Goal: Transaction & Acquisition: Purchase product/service

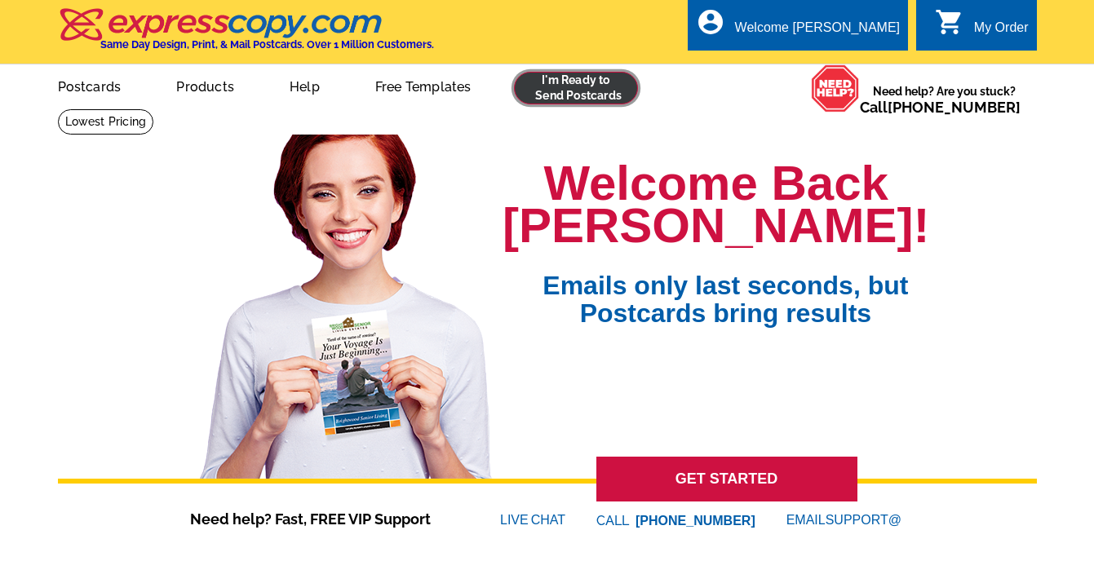
click at [609, 81] on link at bounding box center [576, 88] width 125 height 33
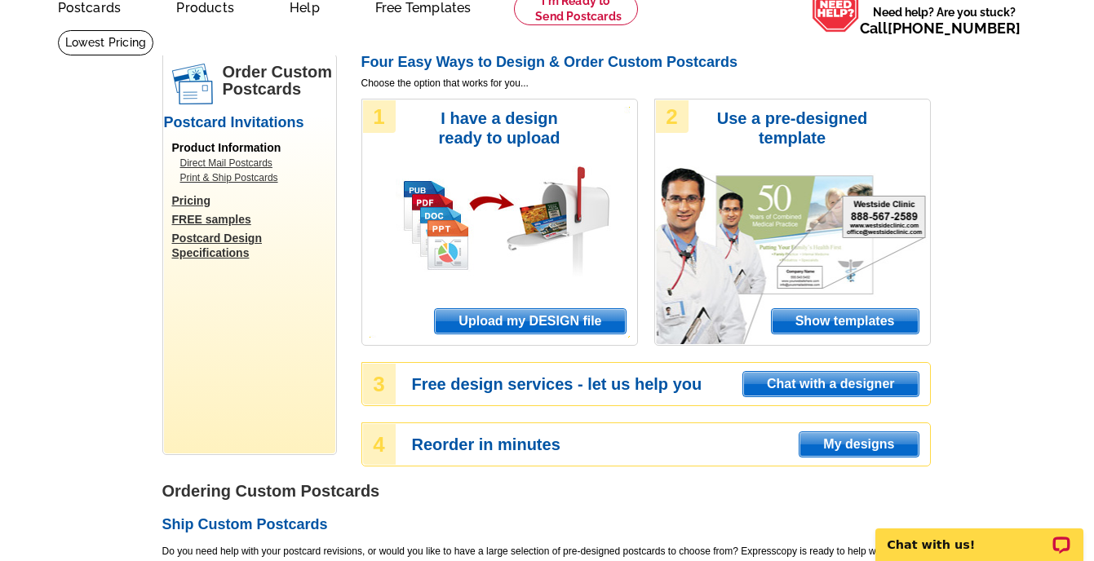
scroll to position [140, 0]
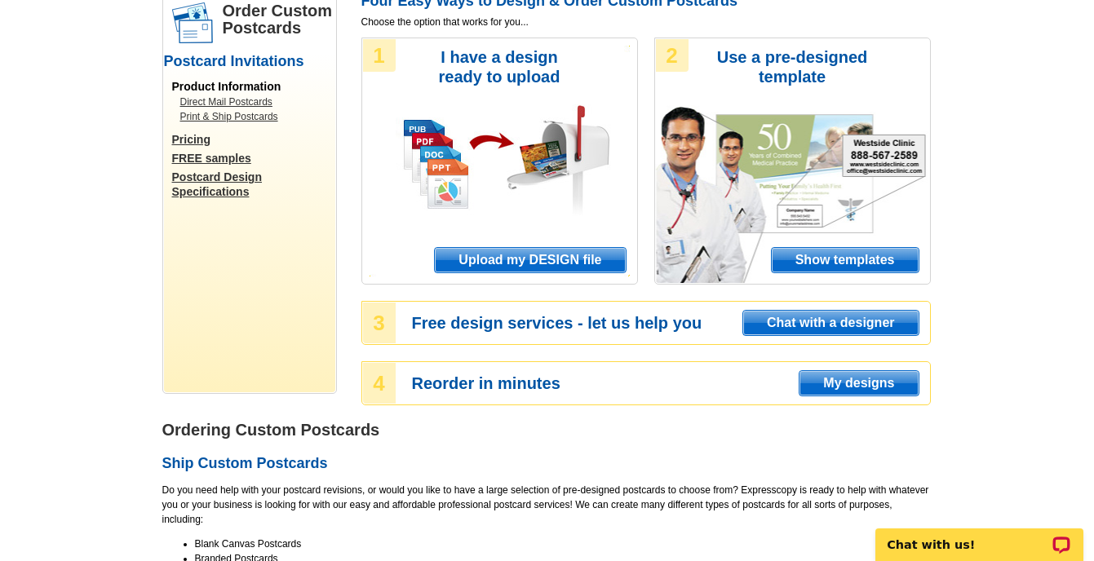
click at [507, 267] on span "Upload my DESIGN file" at bounding box center [530, 260] width 190 height 24
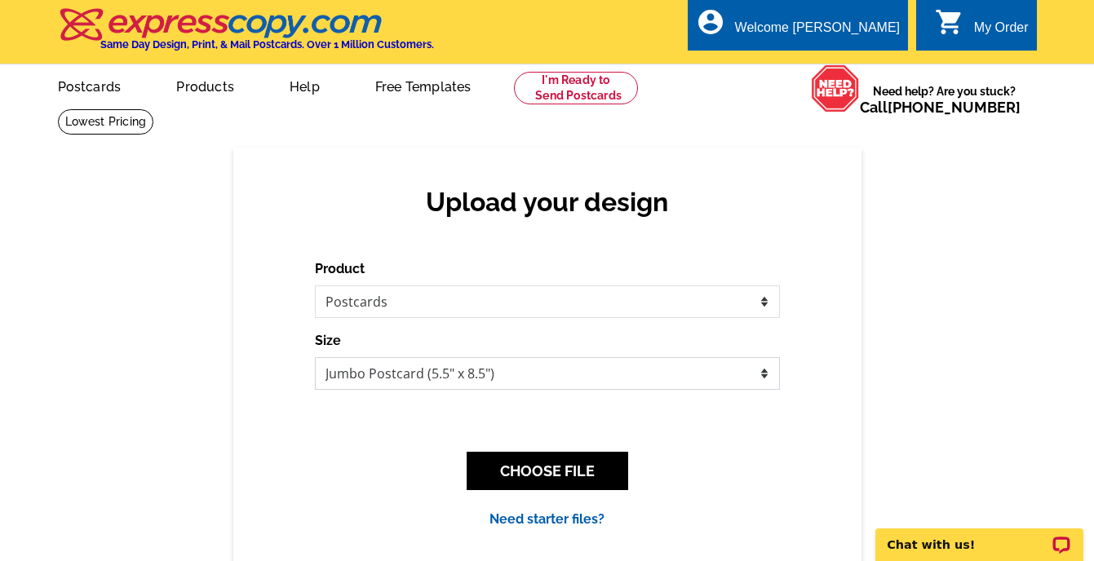
click at [431, 373] on select "Jumbo Postcard (5.5" x 8.5") Regular Postcard (4.25" x 5.6") Panoramic Postcard…" at bounding box center [547, 373] width 465 height 33
select select "1"
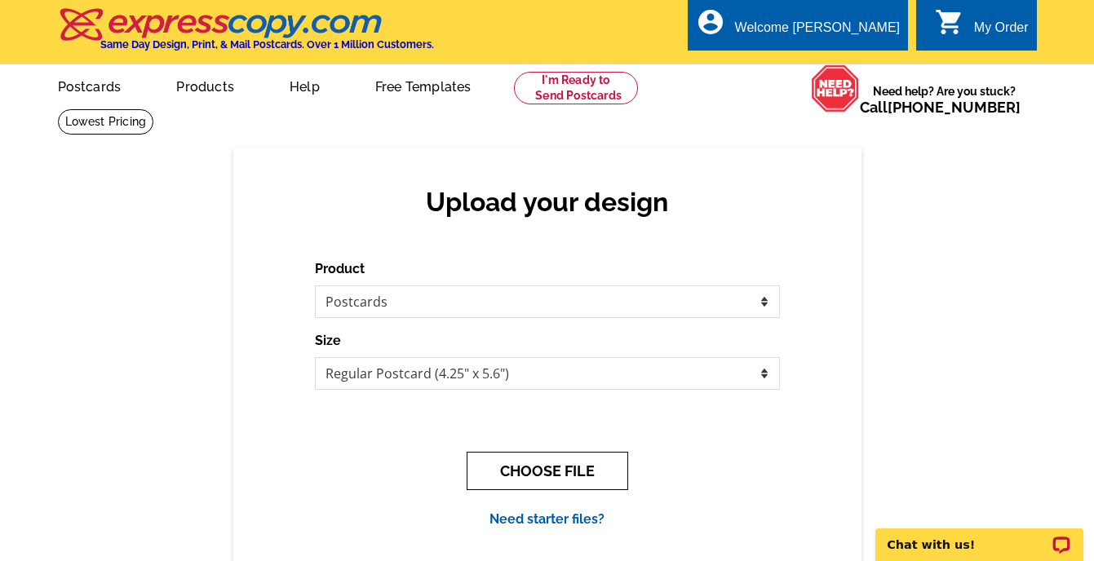
click at [534, 478] on button "CHOOSE FILE" at bounding box center [548, 471] width 162 height 38
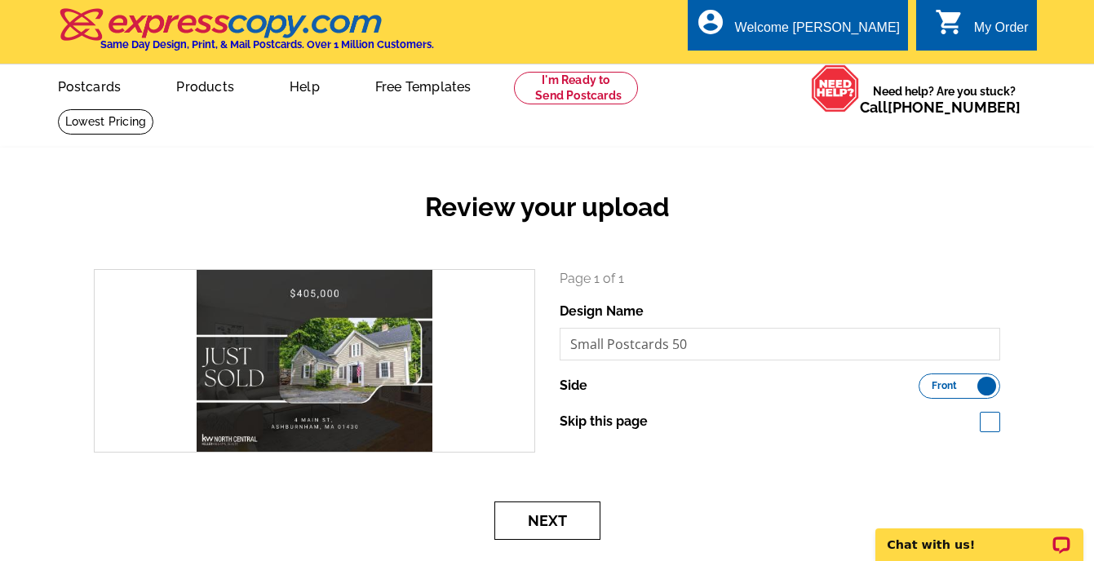
click at [552, 526] on button "Next" at bounding box center [547, 521] width 106 height 38
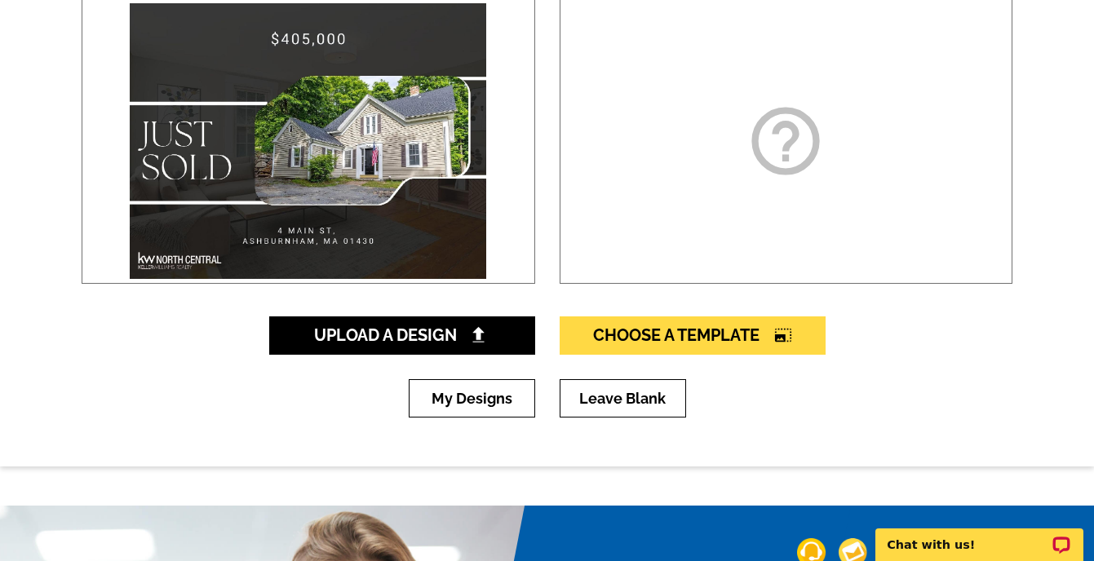
scroll to position [317, 0]
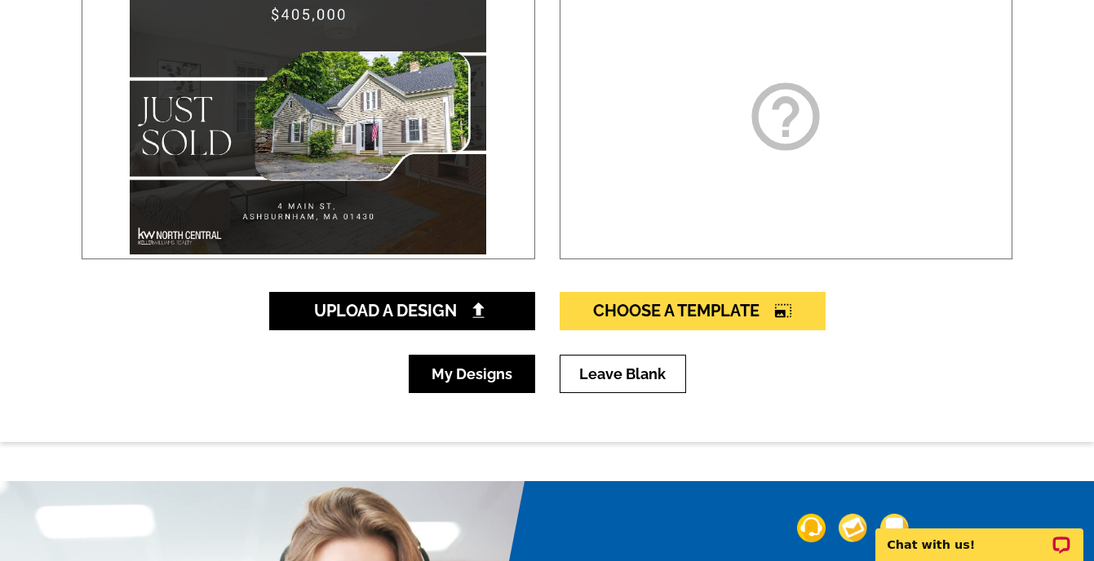
click at [481, 373] on link "My Designs" at bounding box center [472, 374] width 126 height 38
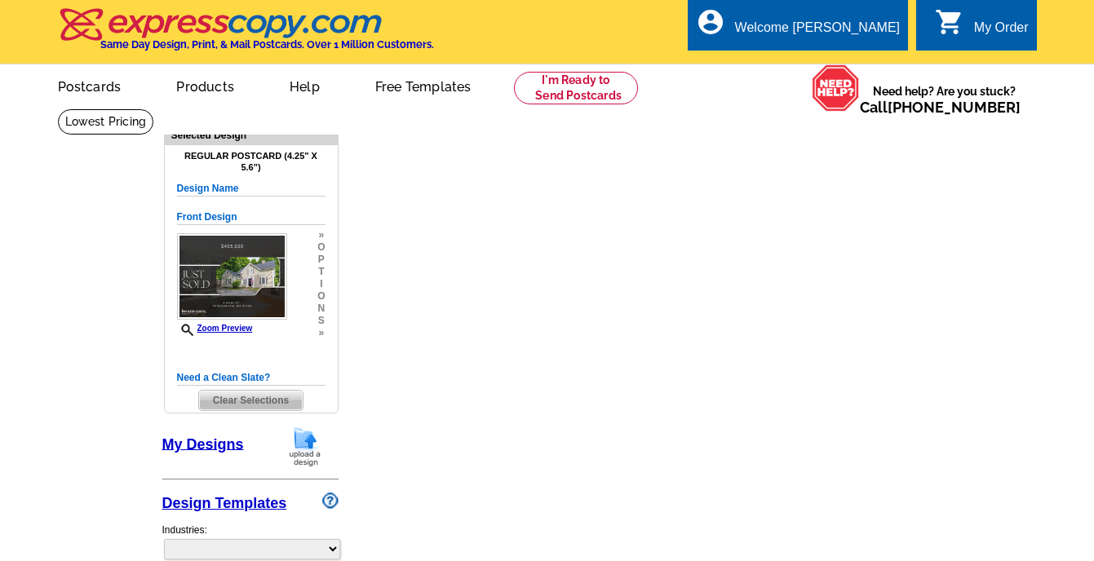
select select "1"
select select "back"
select select "1"
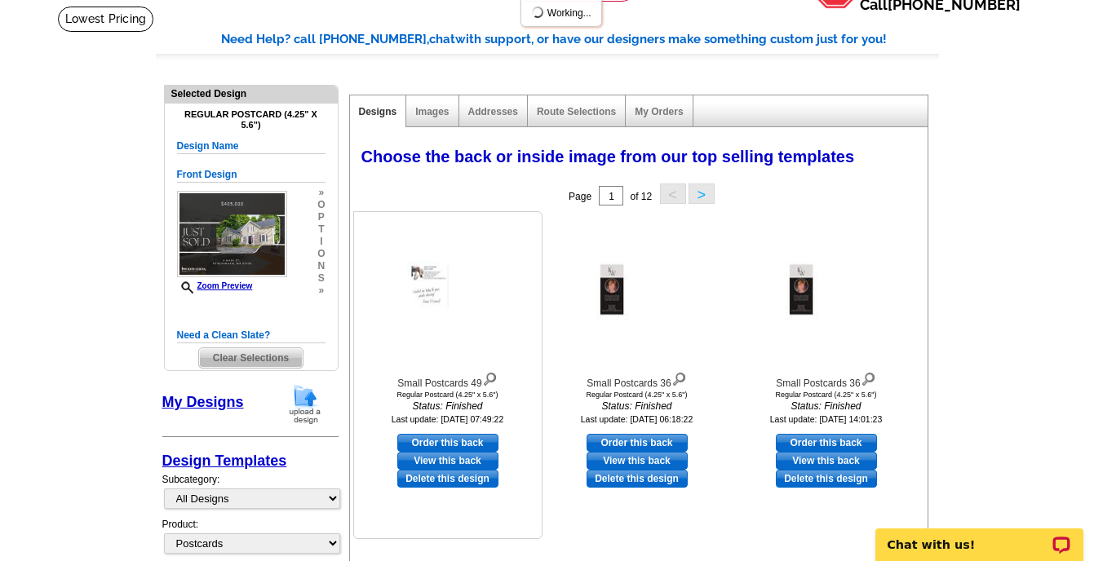
scroll to position [157, 0]
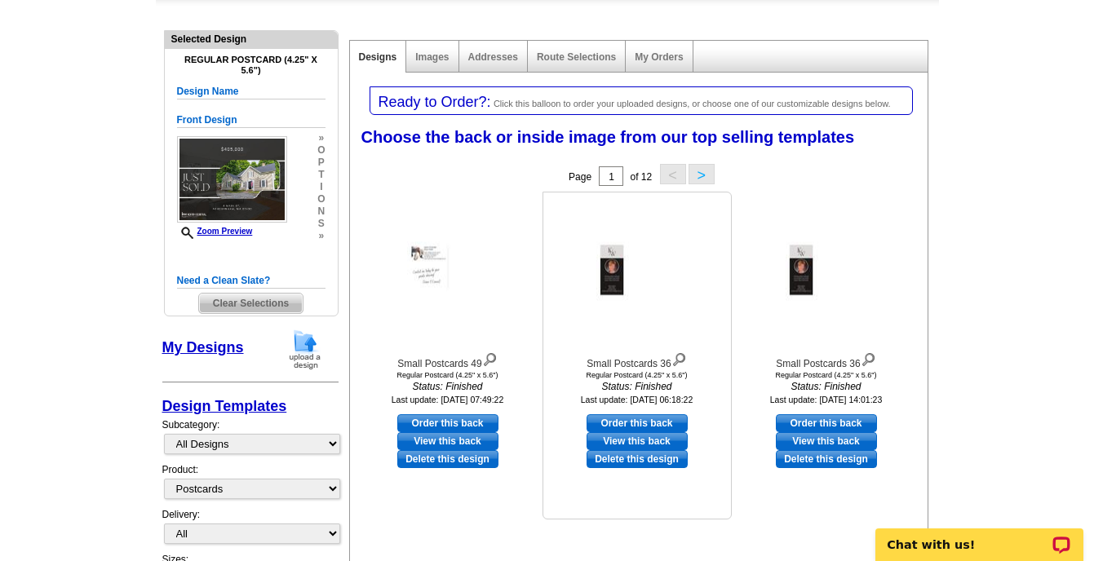
click at [618, 438] on link "View this back" at bounding box center [637, 441] width 101 height 18
click at [629, 419] on link "Order this back" at bounding box center [637, 423] width 101 height 18
select select "front"
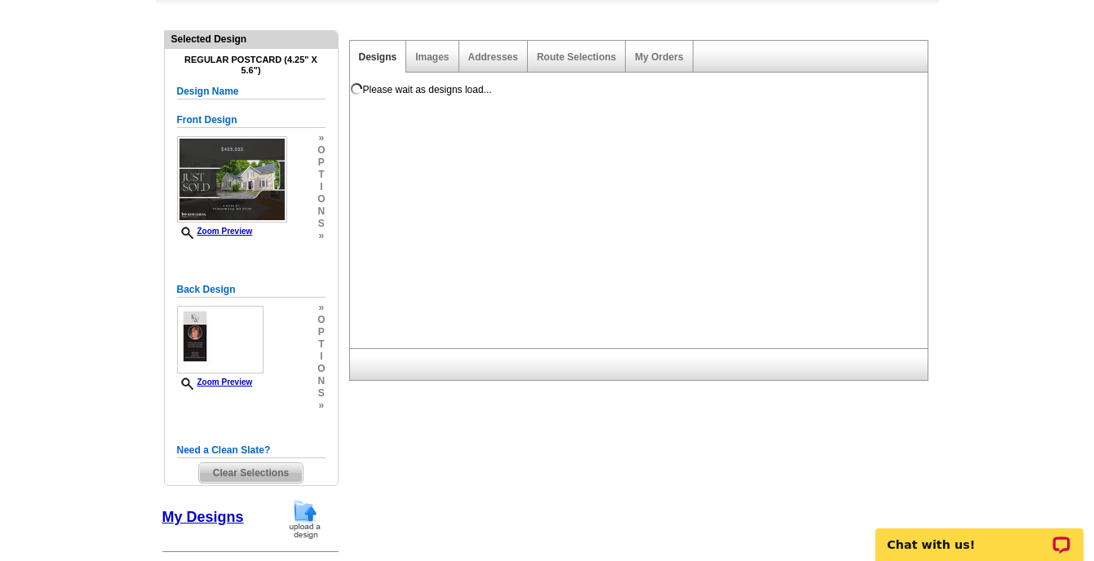
scroll to position [0, 0]
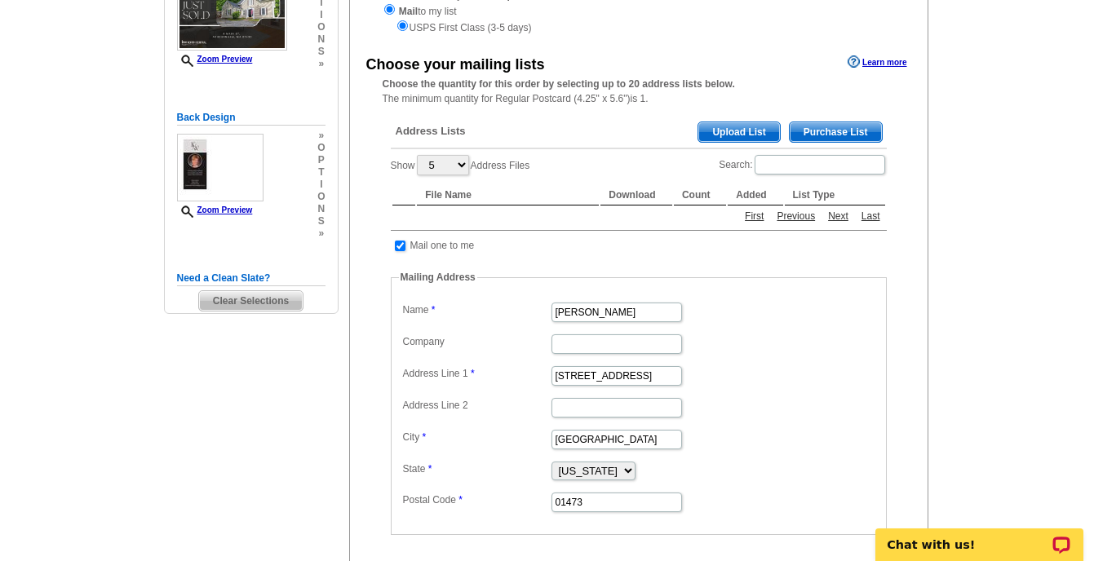
scroll to position [338, 0]
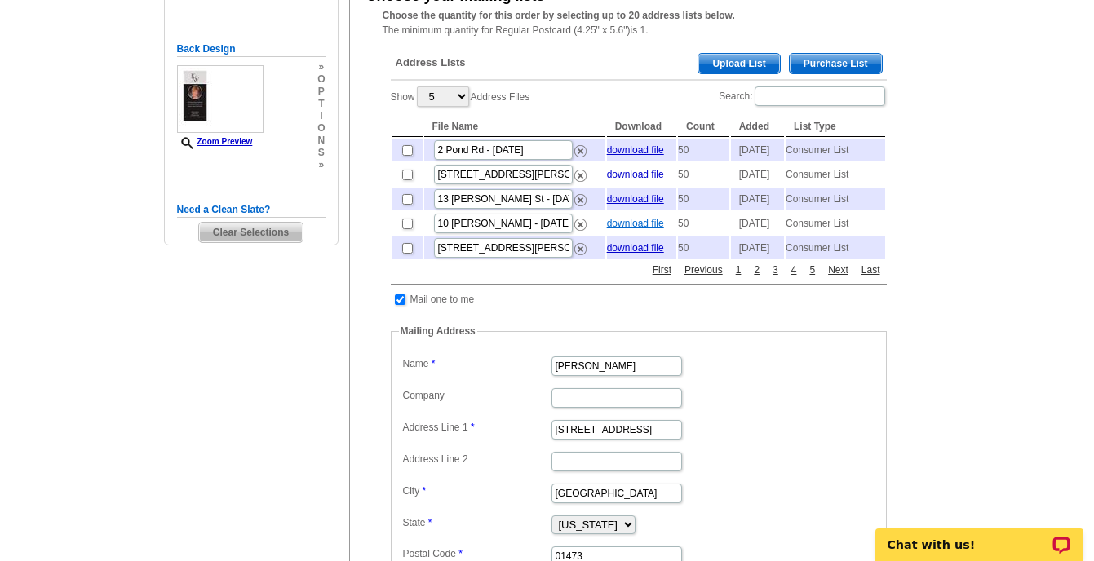
click at [637, 229] on link "download file" at bounding box center [635, 223] width 57 height 11
click at [759, 277] on link "2" at bounding box center [757, 270] width 14 height 15
click at [409, 229] on input "checkbox" at bounding box center [407, 224] width 11 height 11
checkbox input "true"
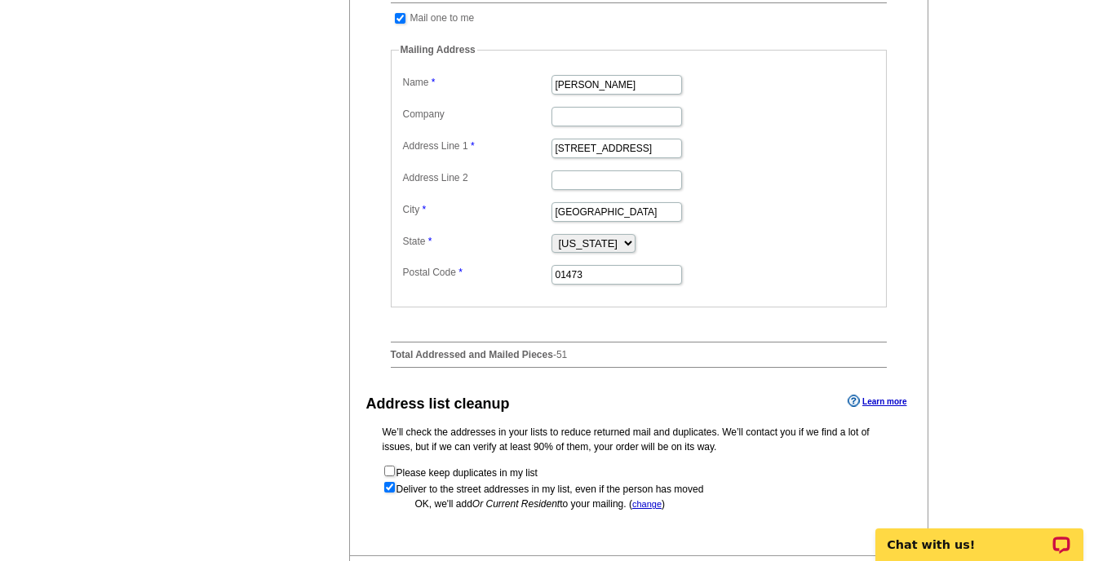
scroll to position [749, 0]
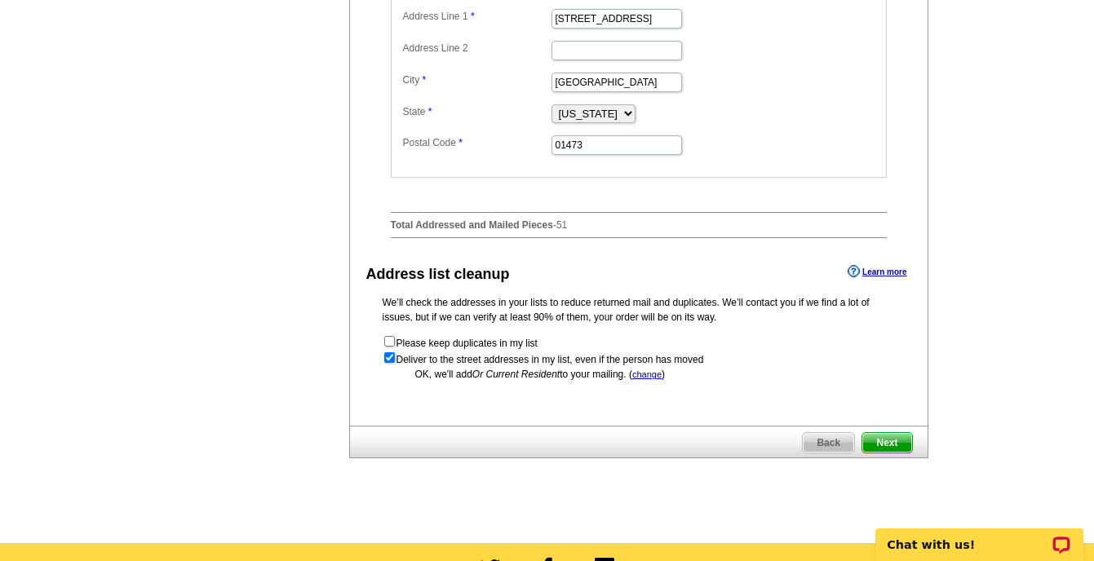
click at [897, 453] on span "Next" at bounding box center [886, 443] width 49 height 20
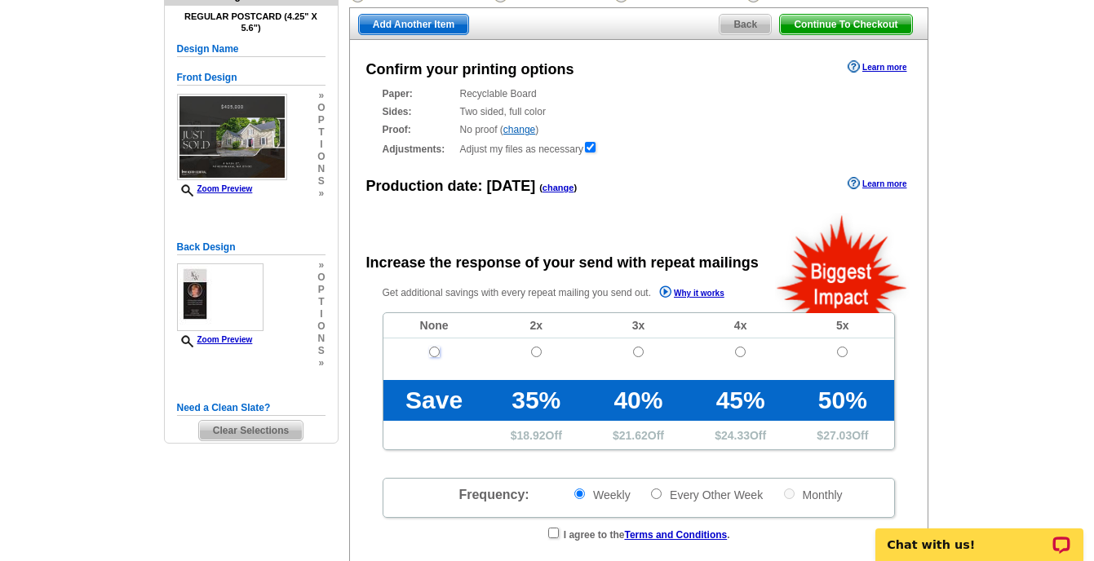
click at [433, 350] on input "radio" at bounding box center [434, 352] width 11 height 11
radio input "true"
radio input "false"
click at [414, 32] on span "Add Another Item" at bounding box center [413, 25] width 109 height 20
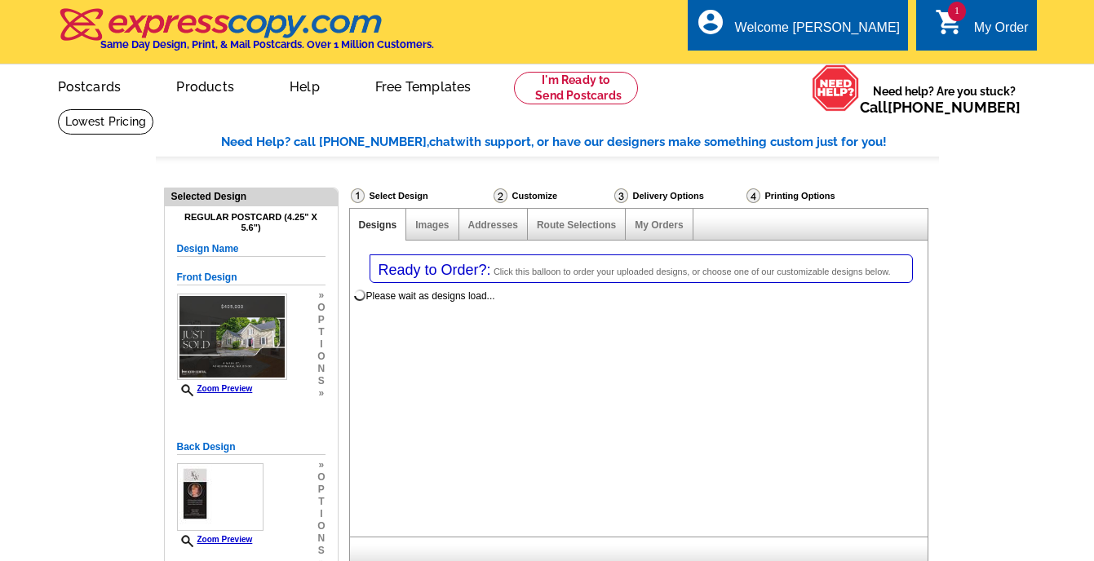
select select "1"
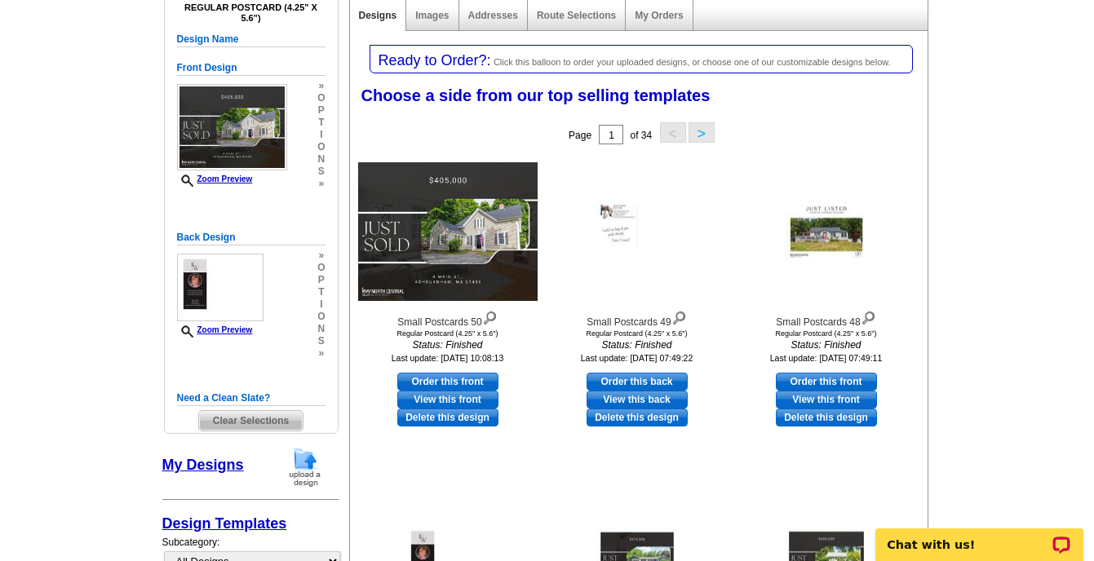
scroll to position [207, 0]
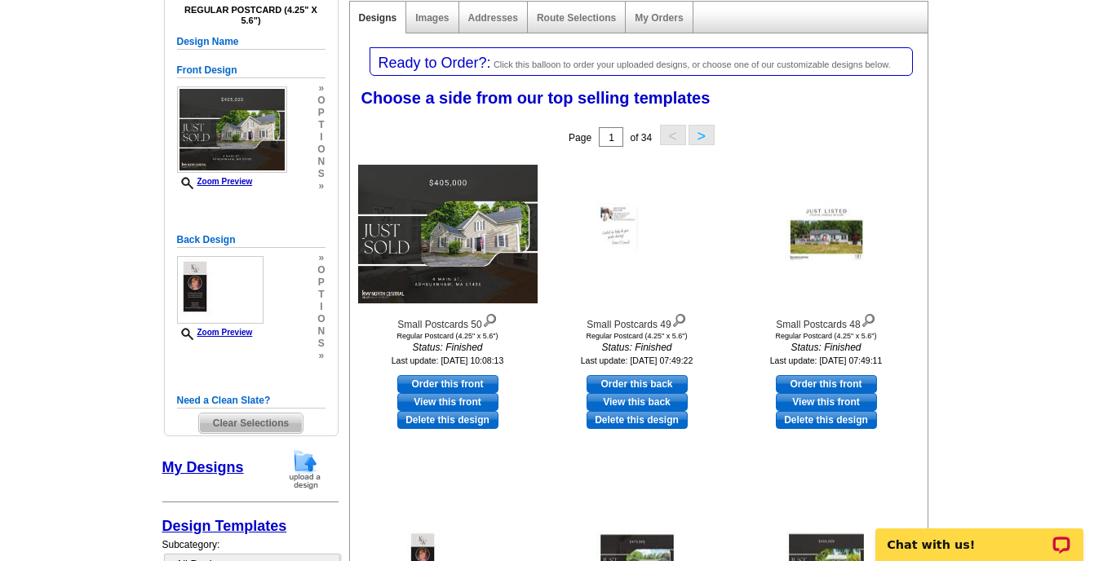
click at [298, 459] on img at bounding box center [305, 470] width 42 height 42
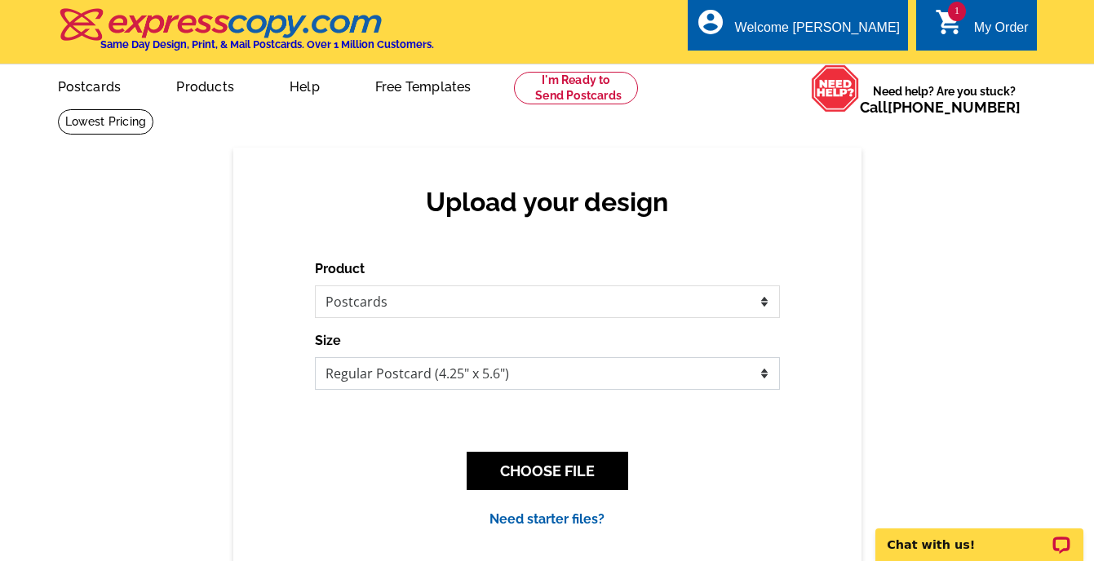
click at [480, 357] on select "Jumbo Postcard (5.5" x 8.5") Regular Postcard (4.25" x 5.6") Panoramic Postcard…" at bounding box center [547, 373] width 465 height 33
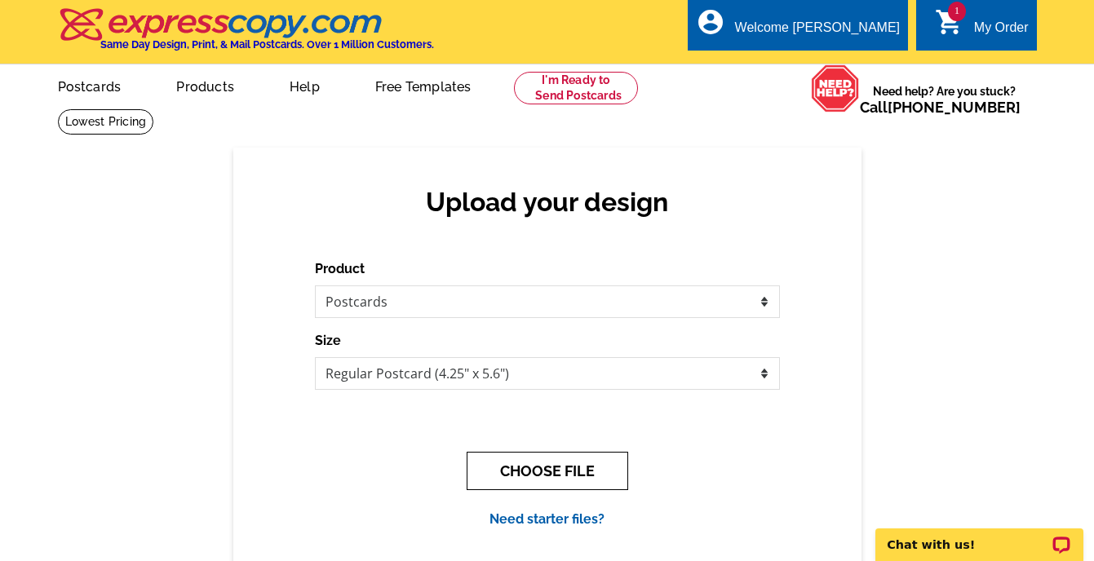
click at [535, 472] on button "CHOOSE FILE" at bounding box center [548, 471] width 162 height 38
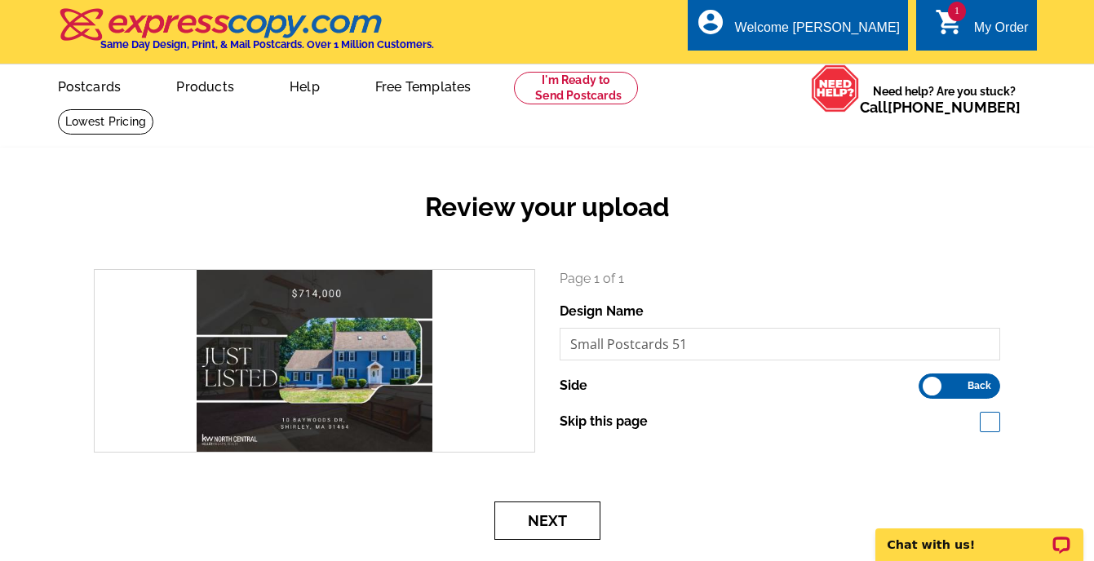
click at [527, 520] on button "Next" at bounding box center [547, 521] width 106 height 38
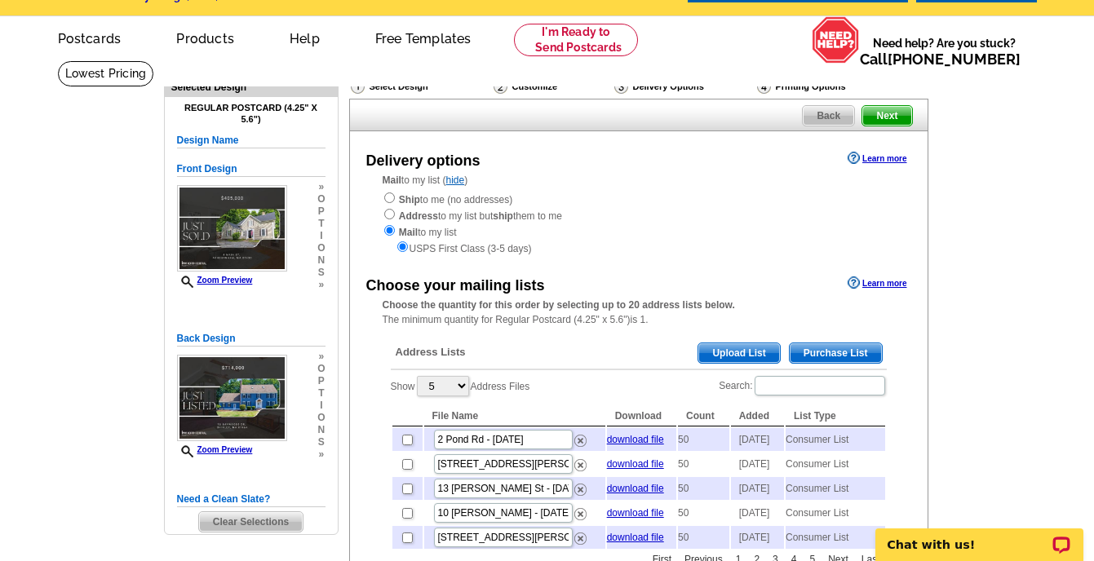
scroll to position [45, 0]
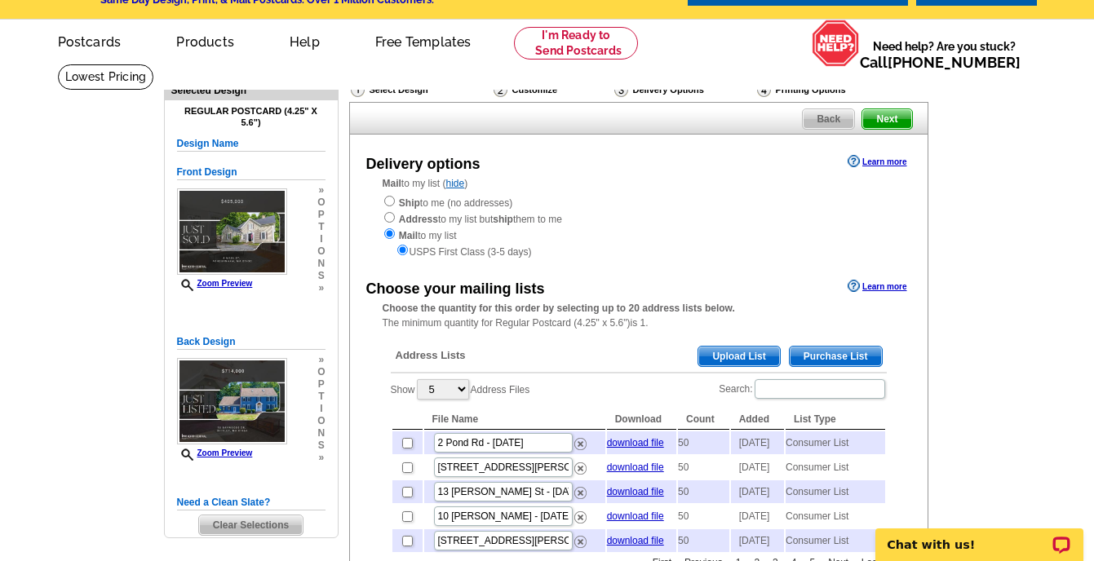
click at [813, 122] on span "Back" at bounding box center [828, 119] width 51 height 20
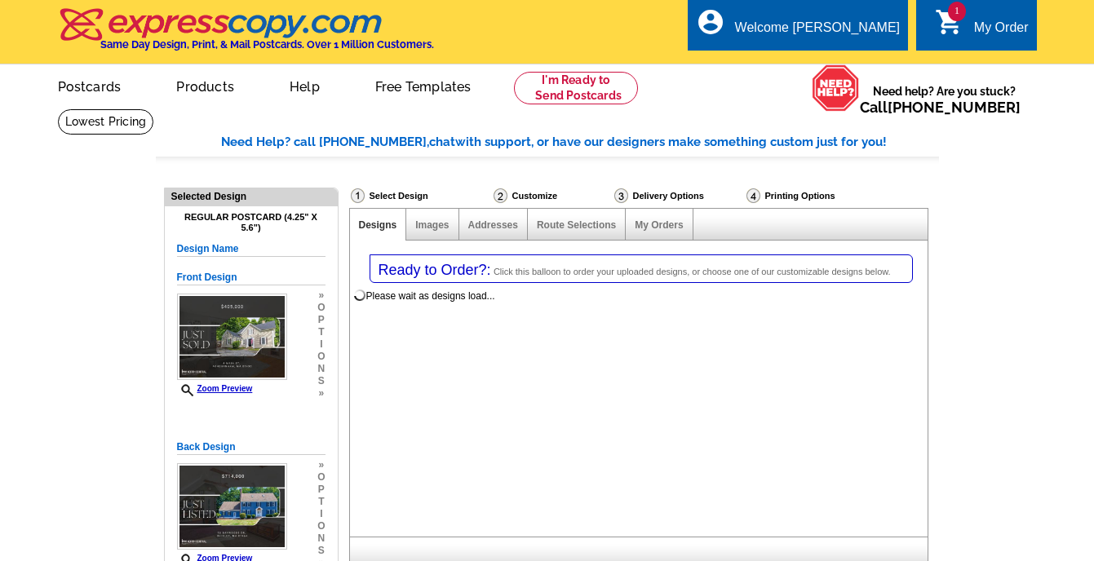
select select "1"
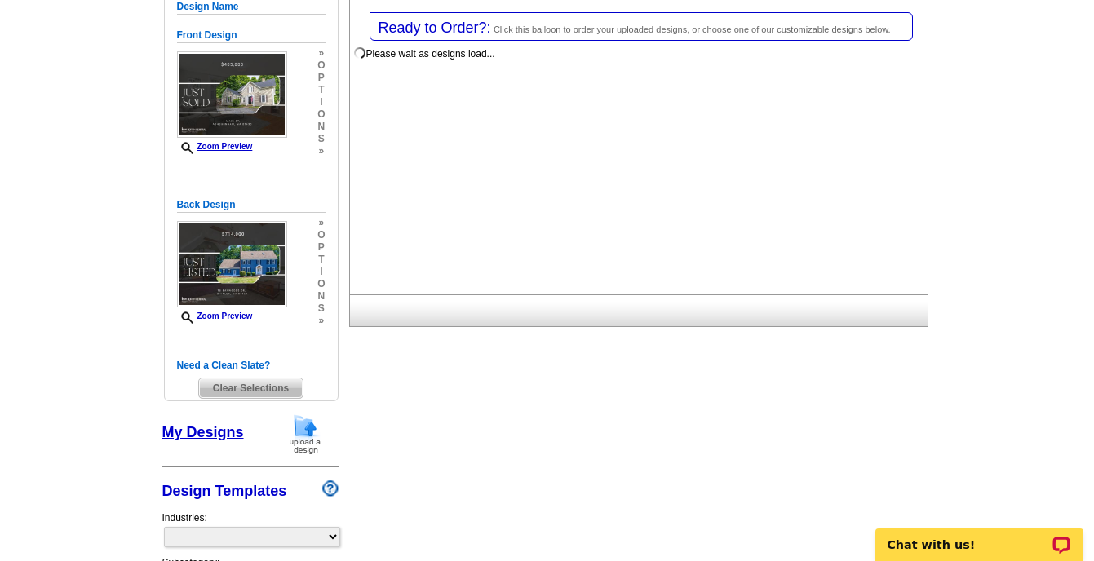
select select "785"
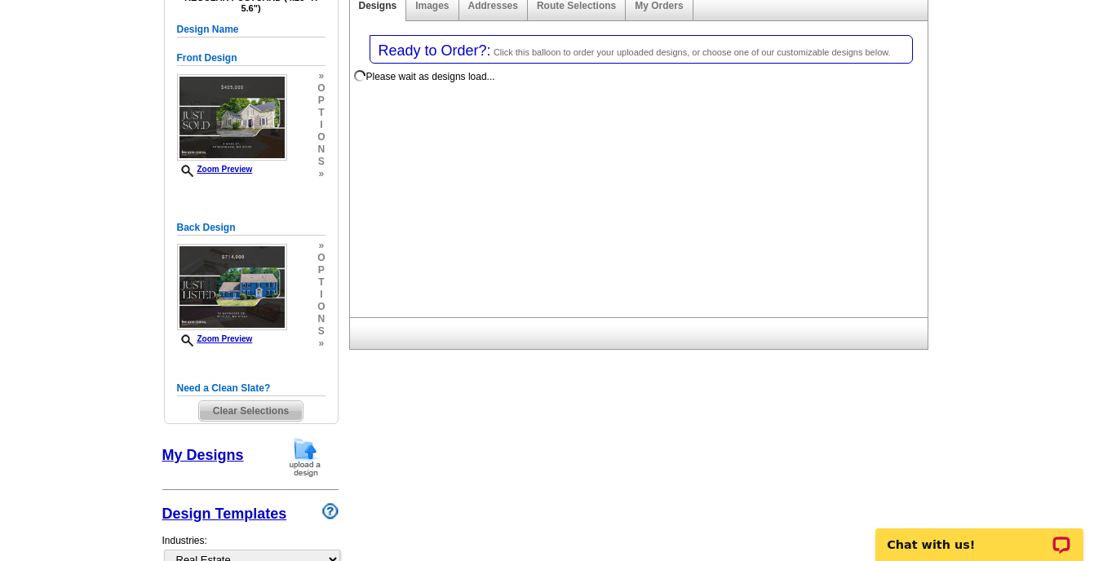
scroll to position [216, 0]
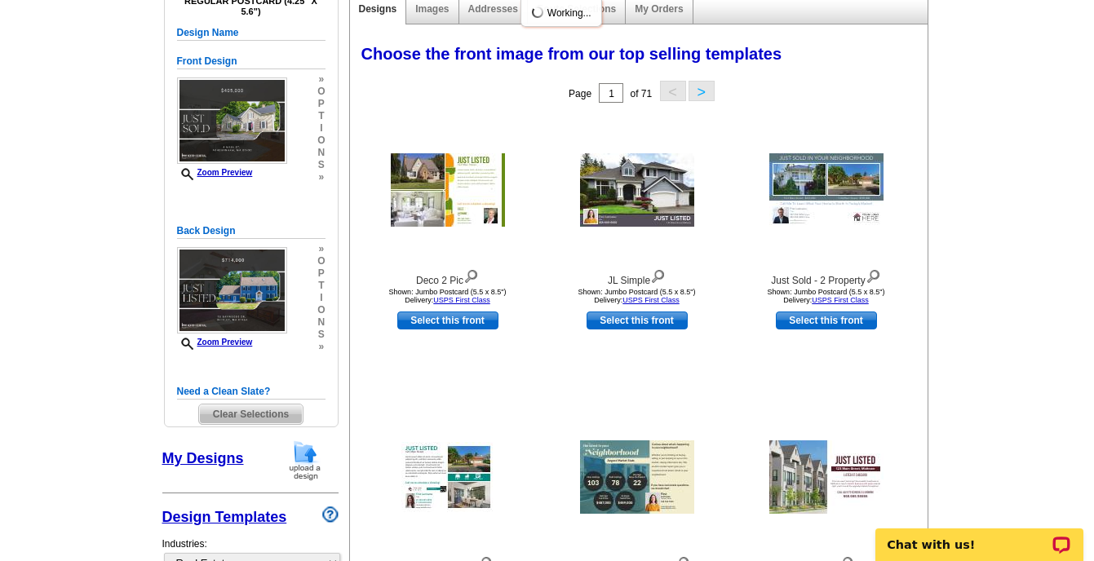
click at [223, 389] on h5 "Need a Clean Slate?" at bounding box center [251, 392] width 148 height 16
click at [243, 408] on span "Clear Selections" at bounding box center [251, 415] width 104 height 20
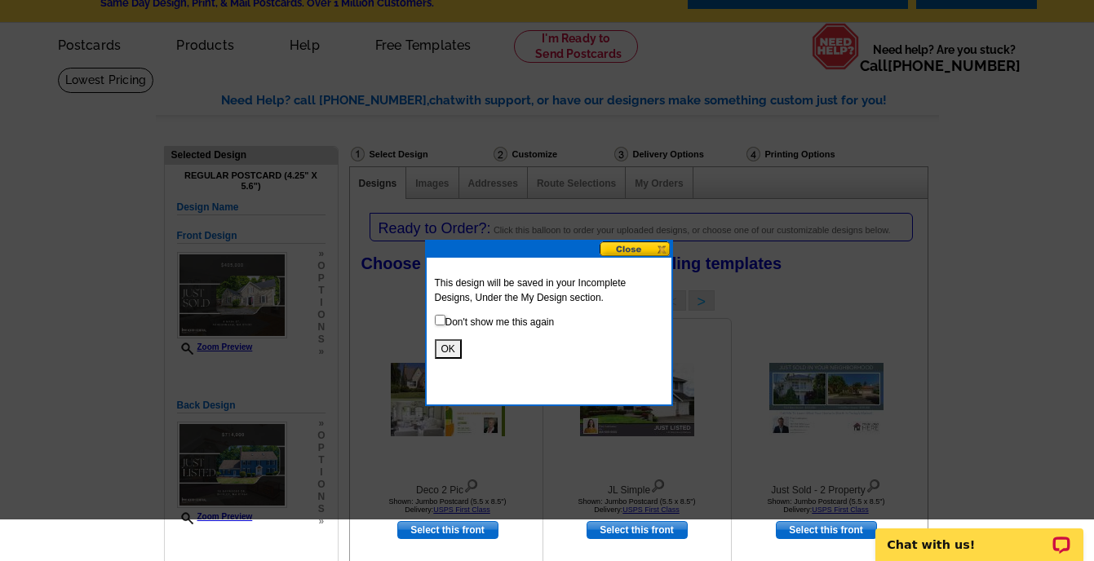
scroll to position [0, 0]
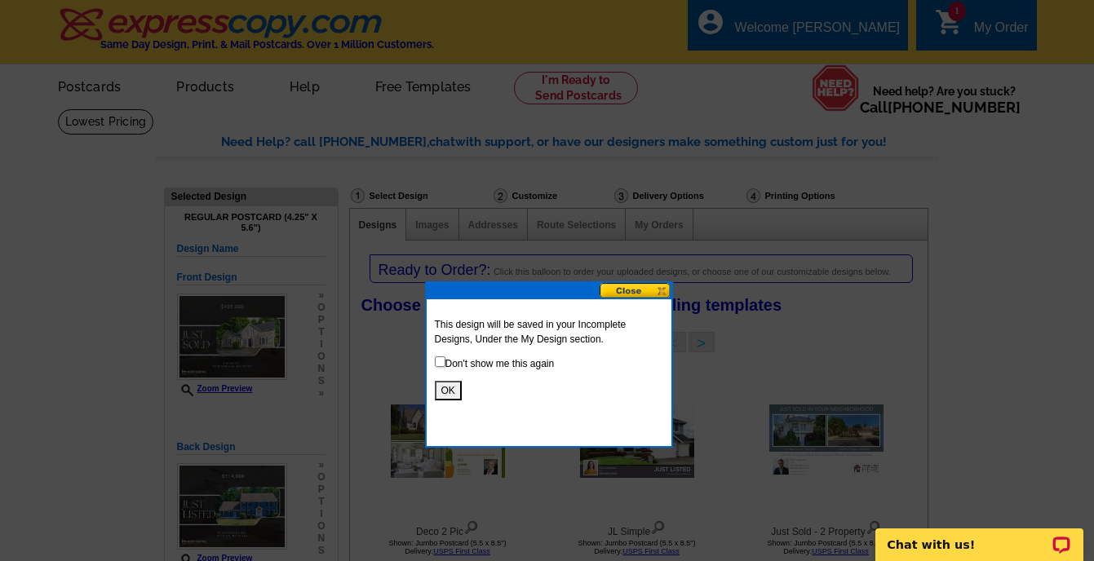
click at [445, 392] on button "OK" at bounding box center [448, 391] width 27 height 20
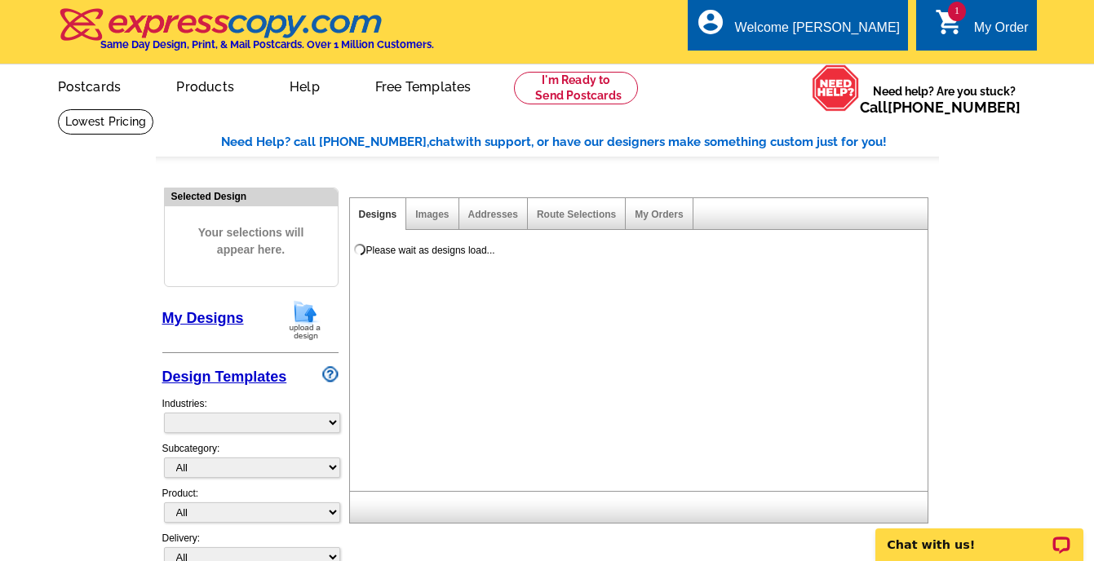
select select "785"
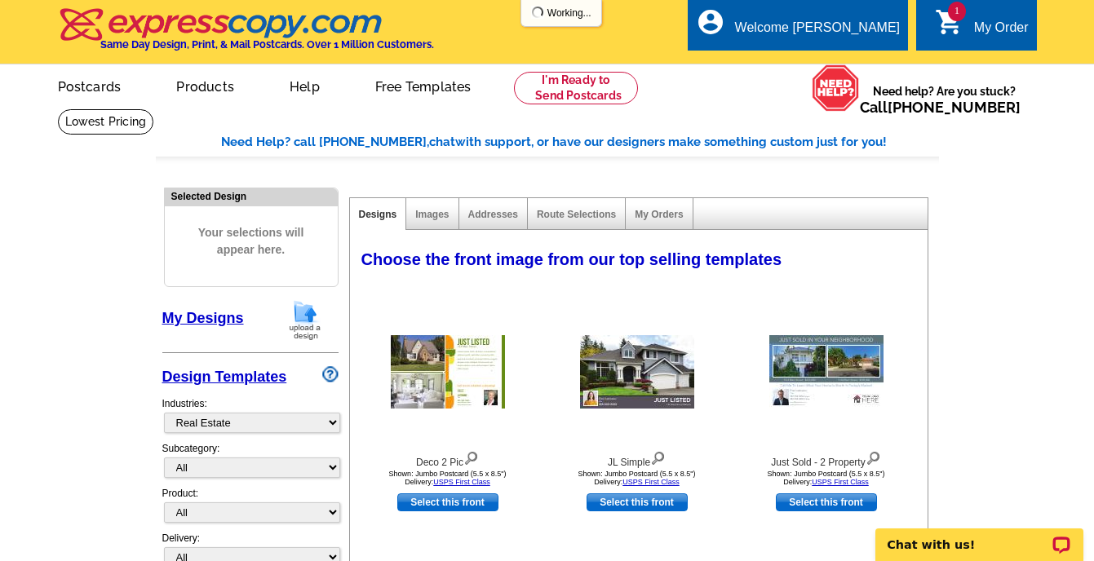
click at [968, 20] on link "1 shopping_cart My Order" at bounding box center [982, 28] width 94 height 20
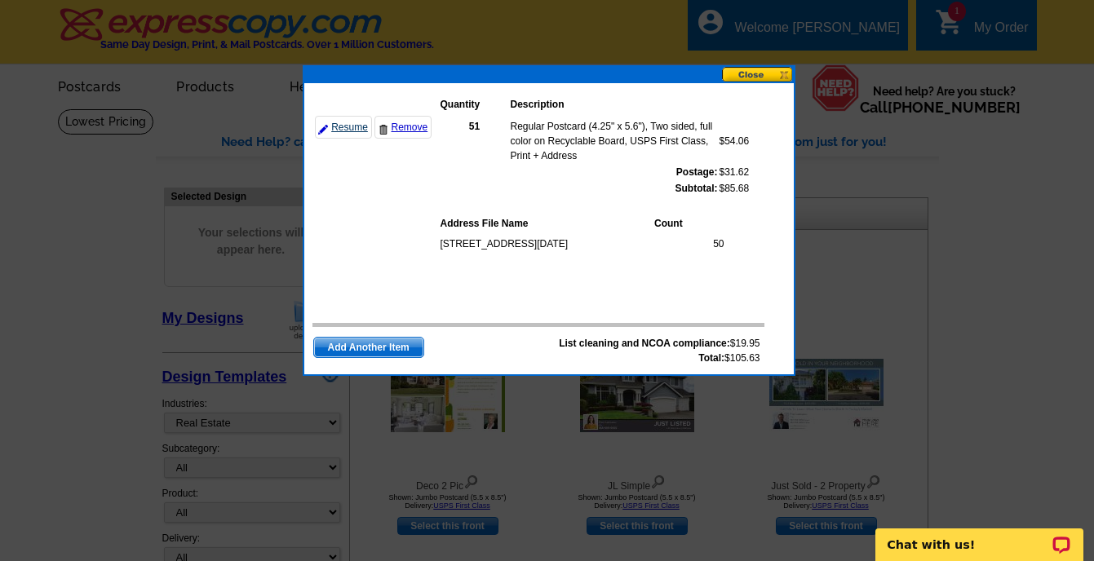
click at [344, 128] on link "Resume" at bounding box center [343, 127] width 57 height 23
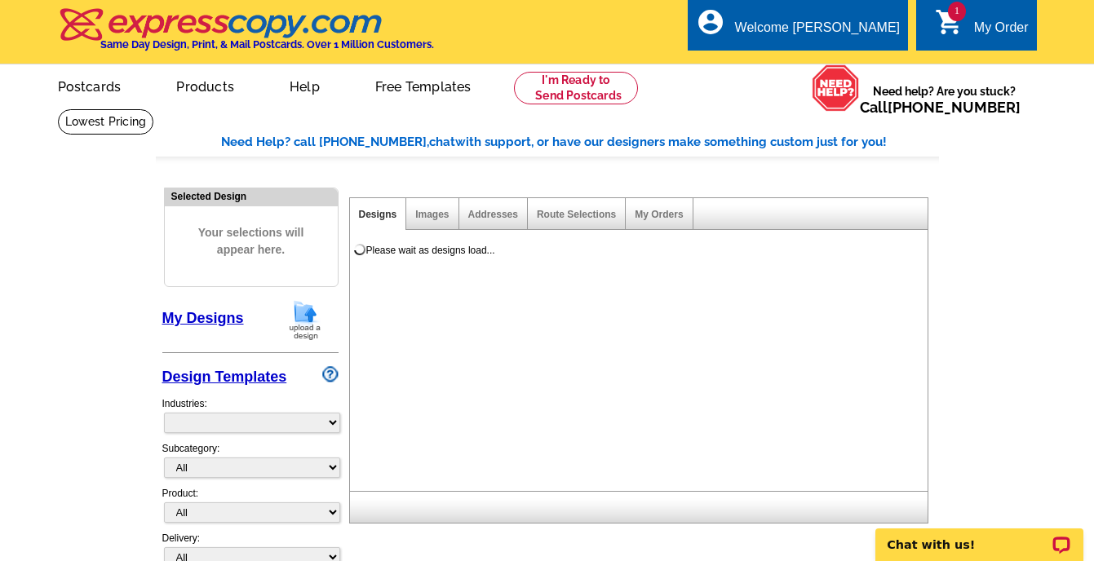
select select "785"
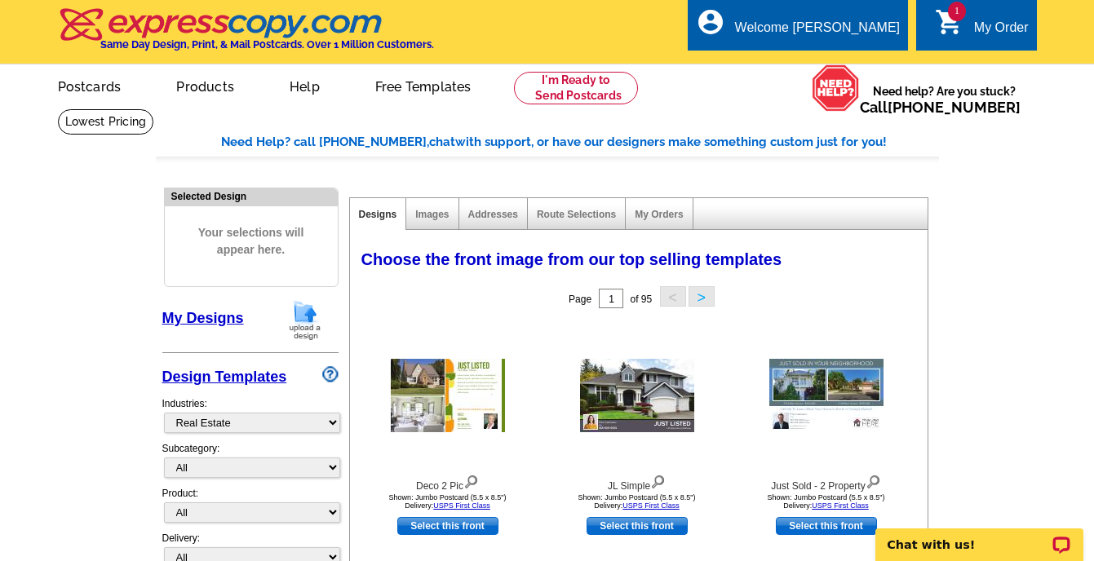
click at [299, 320] on img at bounding box center [305, 320] width 42 height 42
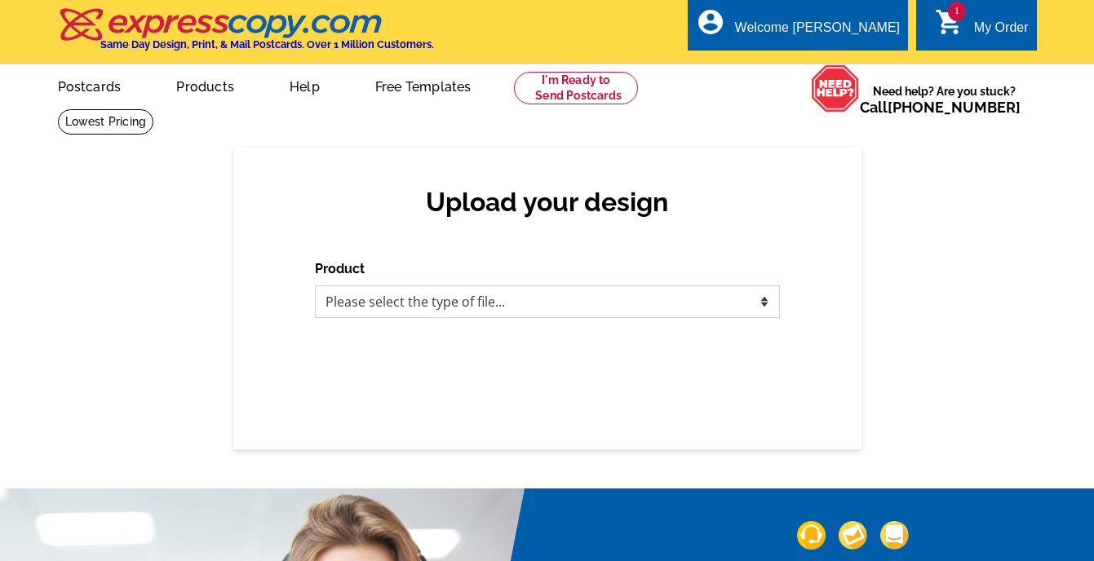
click at [568, 292] on select "Please select the type of file... Postcards Business Cards Letters and flyers G…" at bounding box center [547, 302] width 465 height 33
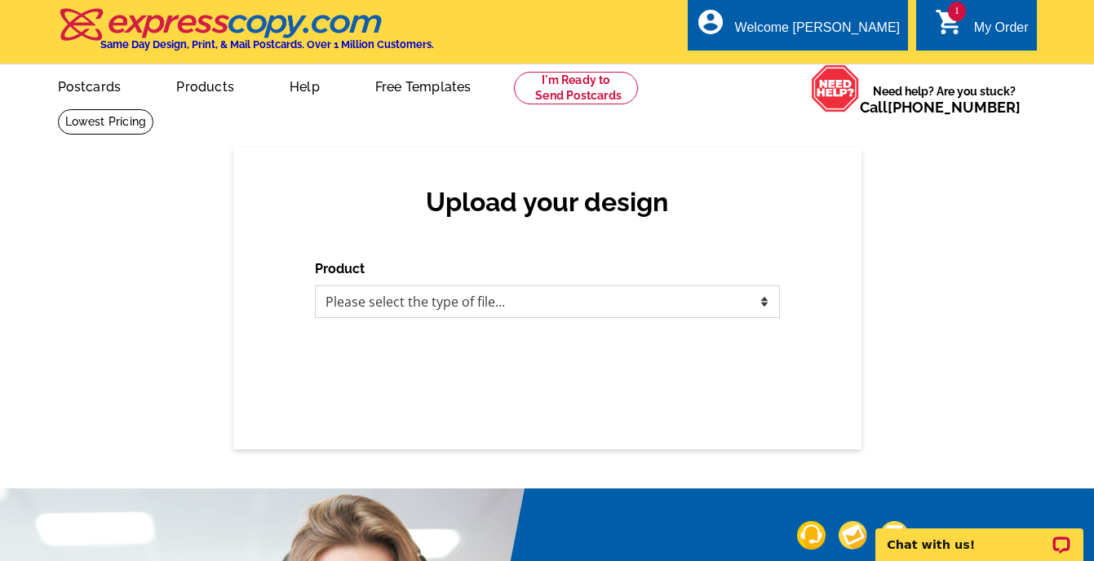
select select "1"
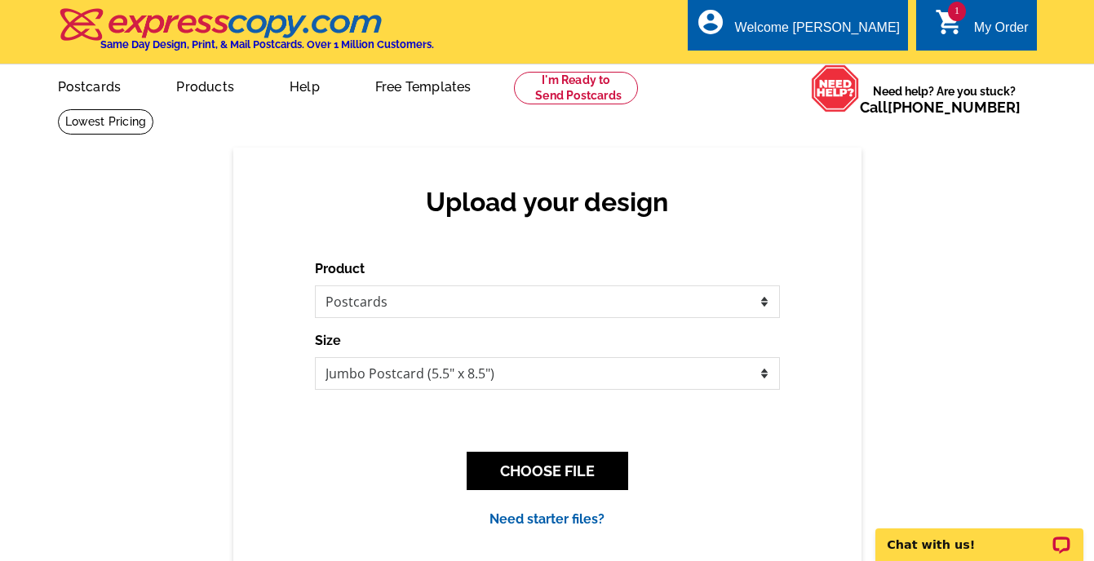
click at [498, 392] on div "Product Please select the type of file... Postcards Business Cards Letters and …" at bounding box center [547, 394] width 465 height 270
click at [499, 369] on select "Jumbo Postcard (5.5" x 8.5") Regular Postcard (4.25" x 5.6") Panoramic Postcard…" at bounding box center [547, 373] width 465 height 33
select select "1"
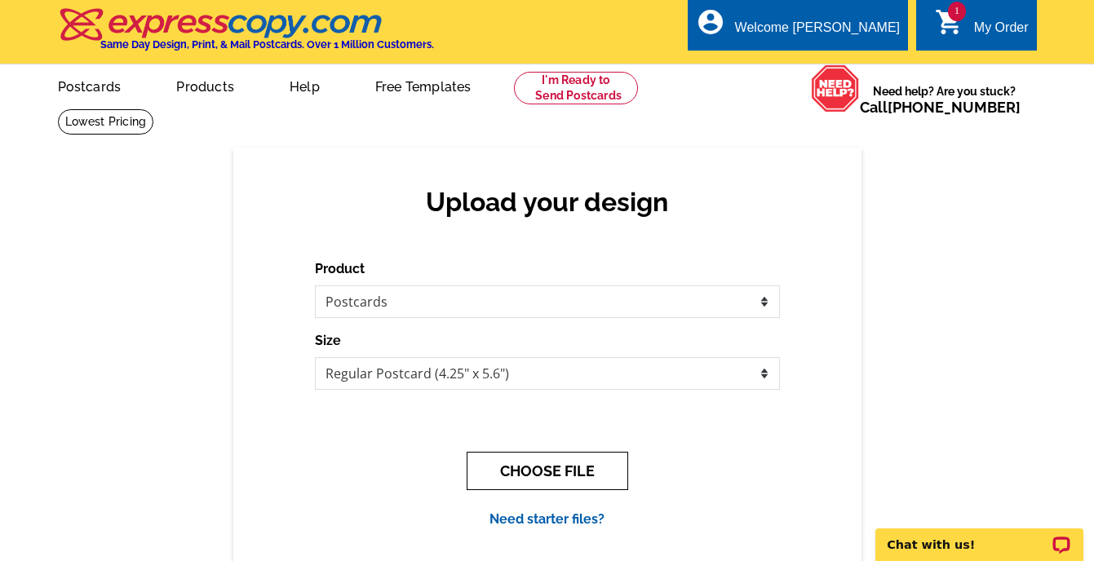
click at [518, 470] on button "CHOOSE FILE" at bounding box center [548, 471] width 162 height 38
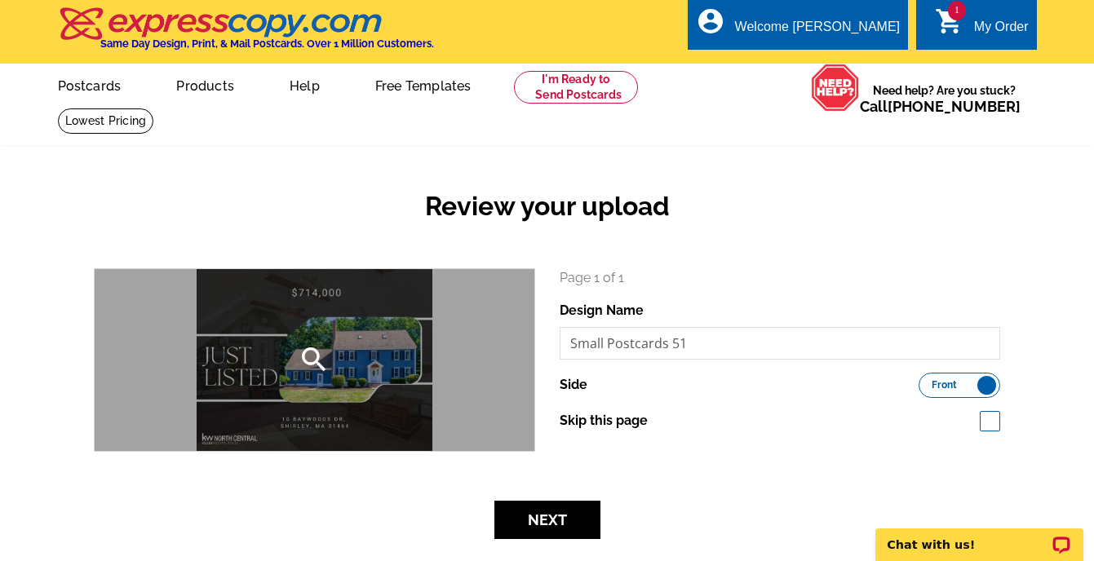
scroll to position [8, 0]
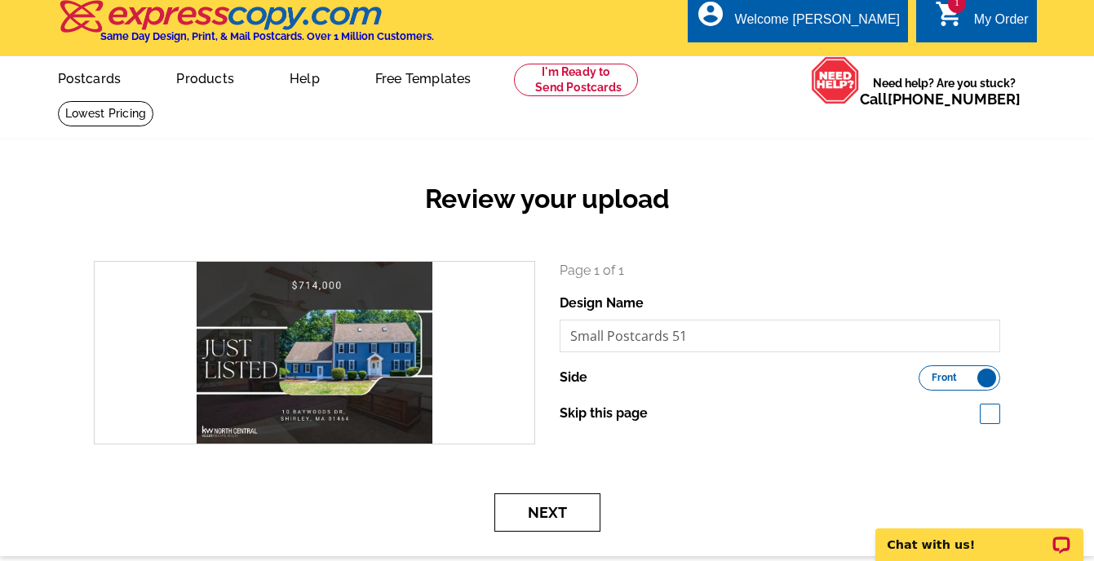
click at [537, 509] on button "Next" at bounding box center [547, 513] width 106 height 38
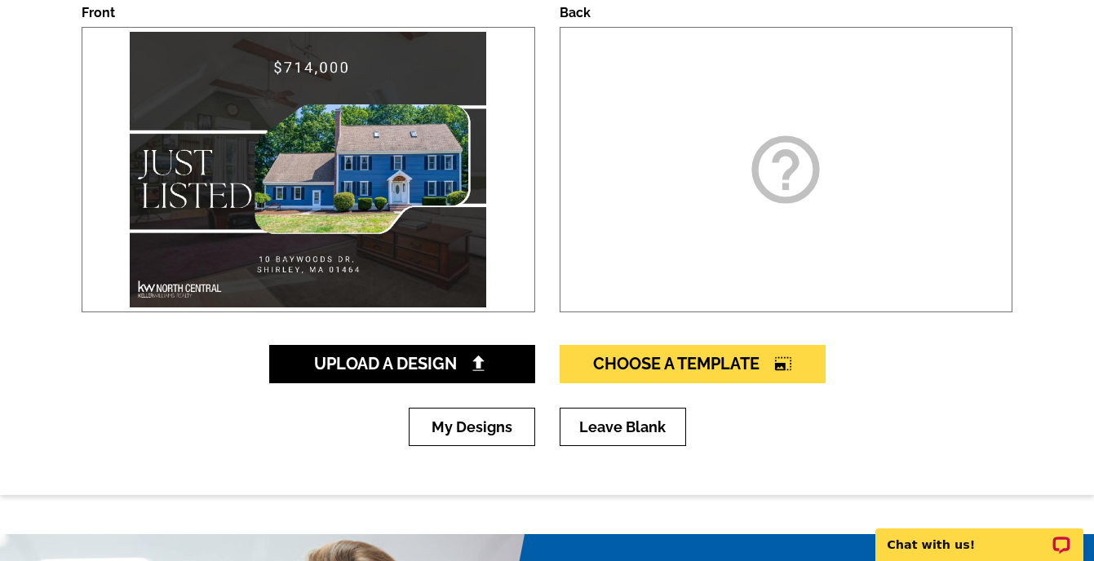
scroll to position [216, 0]
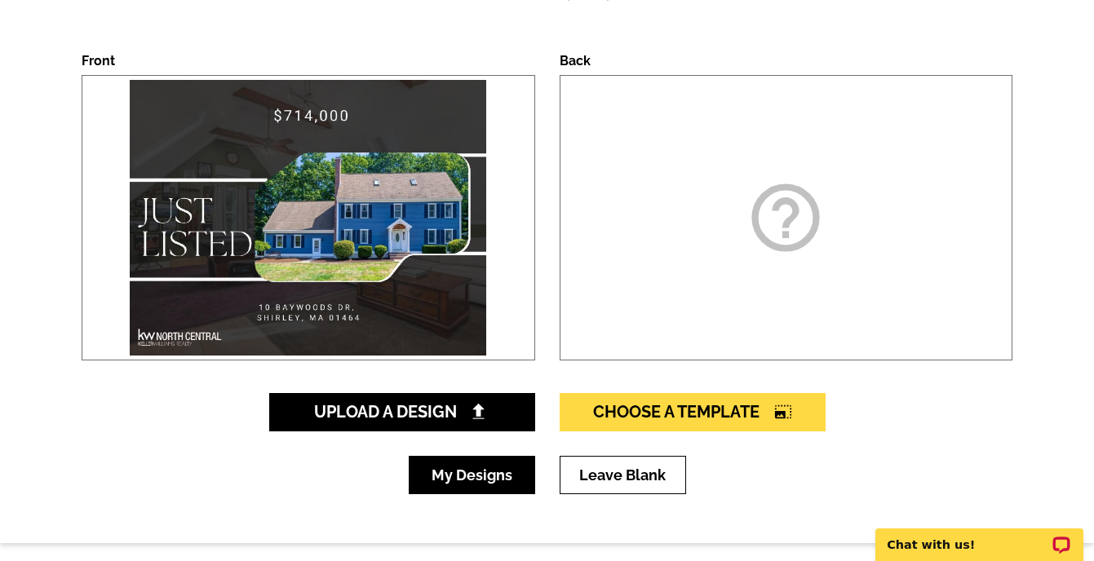
click at [494, 476] on link "My Designs" at bounding box center [472, 475] width 126 height 38
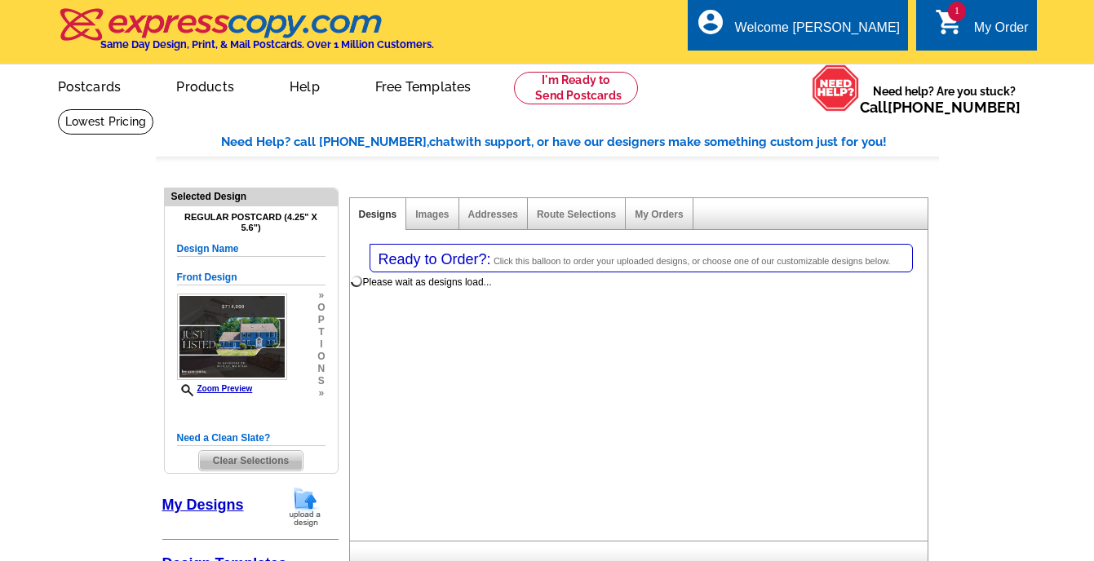
select select "1"
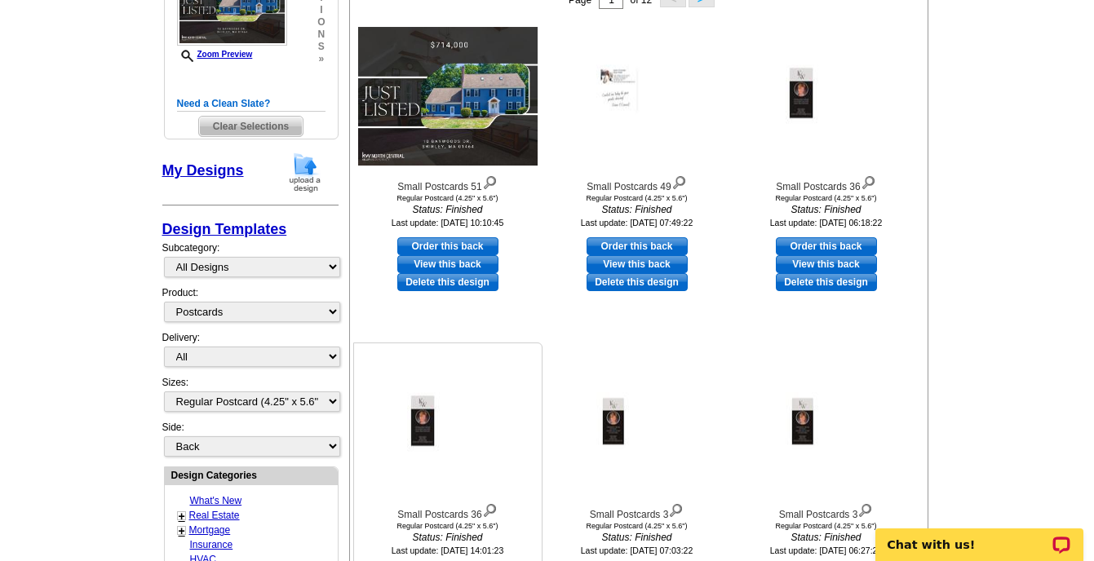
scroll to position [414, 0]
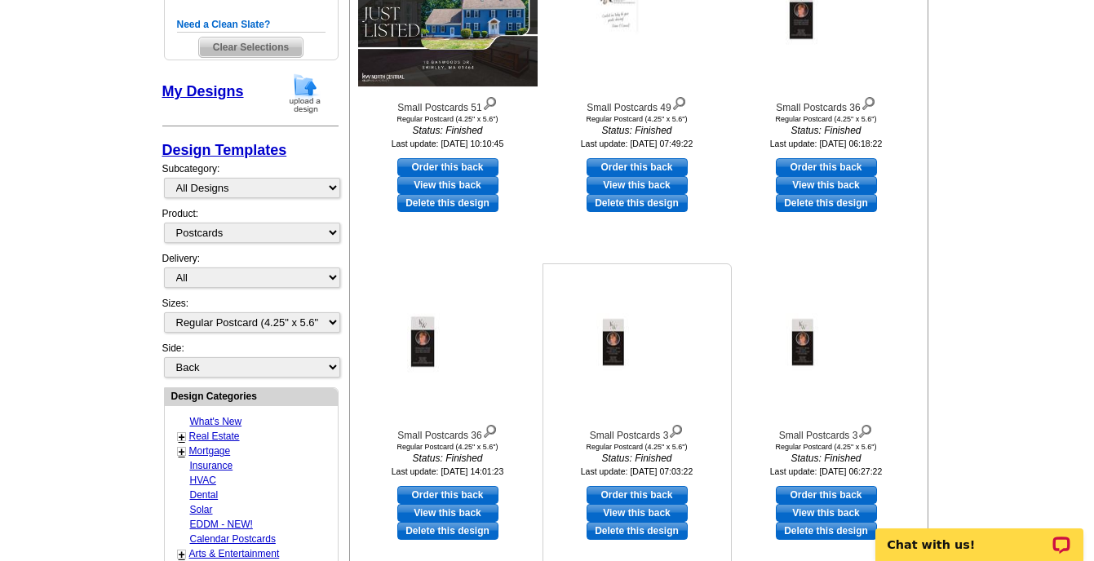
click at [635, 509] on link "View this back" at bounding box center [637, 513] width 101 height 18
click at [621, 496] on link "Order this back" at bounding box center [637, 495] width 101 height 18
select select "front"
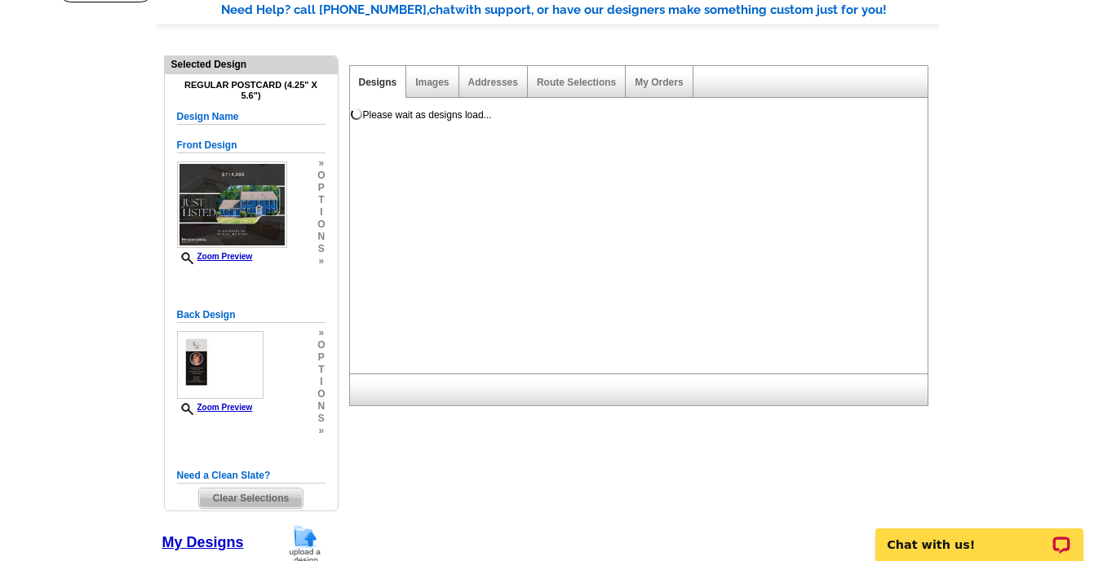
scroll to position [131, 0]
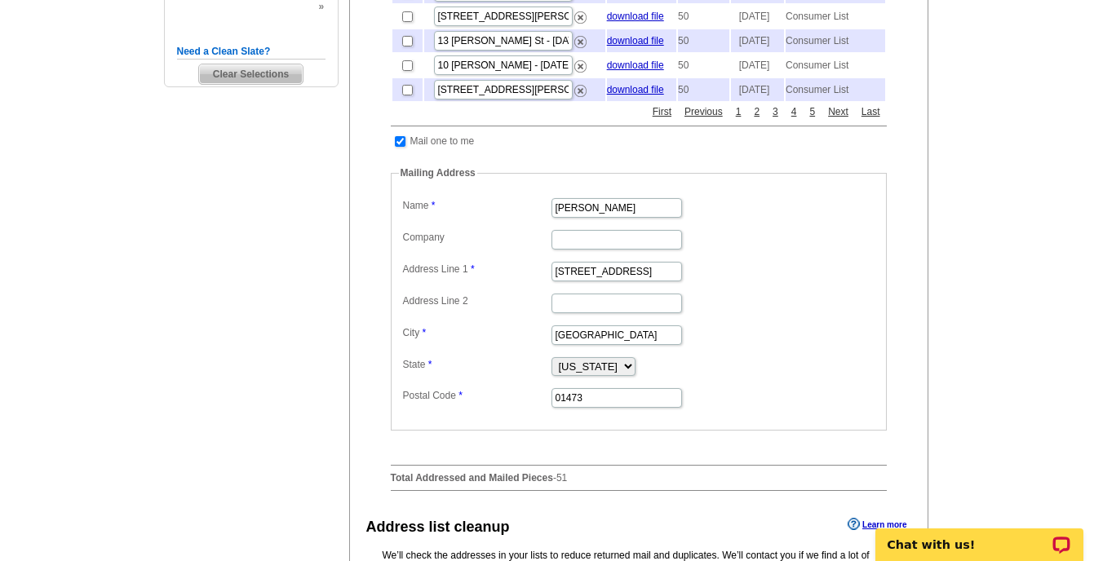
scroll to position [295, 0]
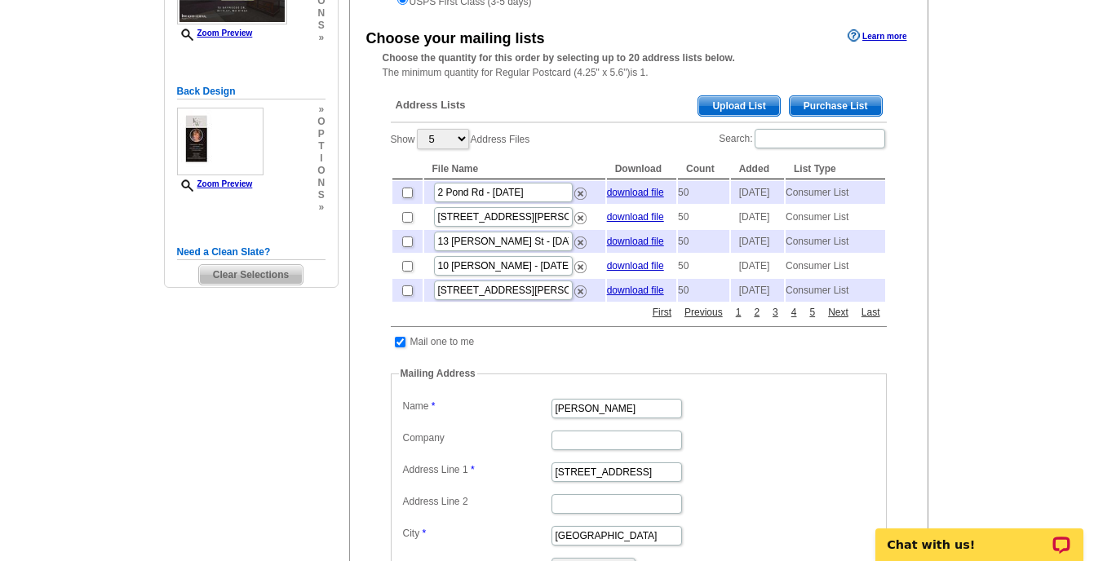
click at [821, 112] on span "Purchase List" at bounding box center [836, 106] width 92 height 20
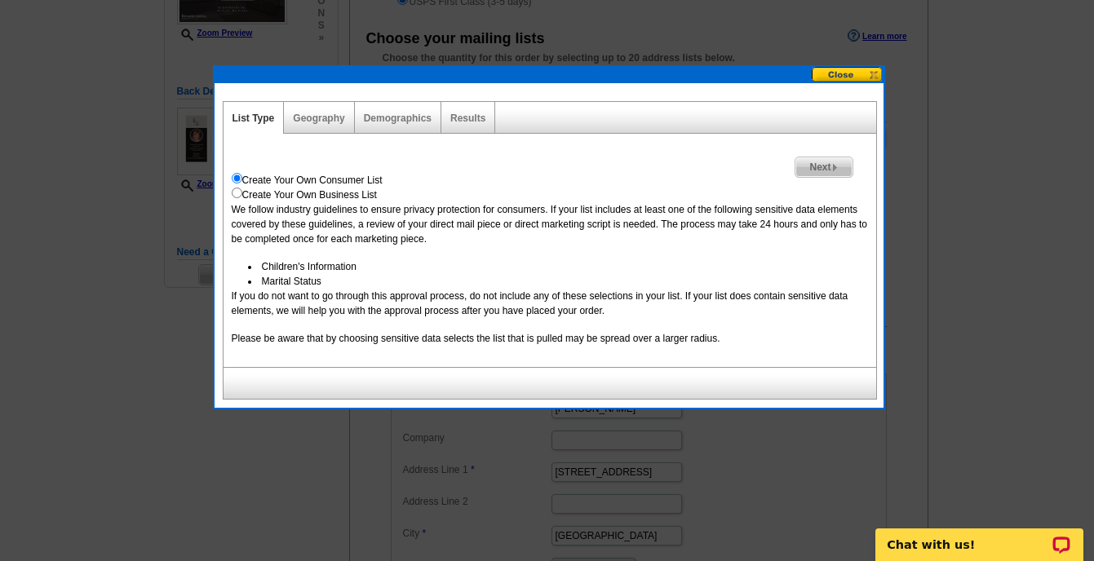
click at [316, 128] on div "Geography" at bounding box center [319, 118] width 70 height 32
click at [318, 117] on link "Geography" at bounding box center [318, 118] width 51 height 11
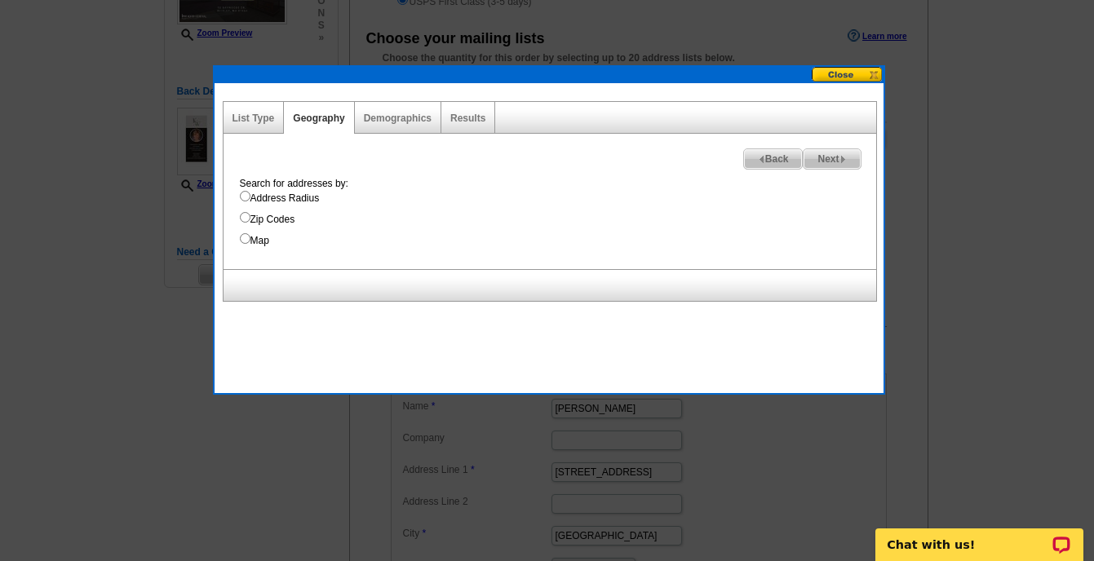
click at [288, 200] on label "Address Radius" at bounding box center [558, 198] width 636 height 15
click at [250, 200] on input "Address Radius" at bounding box center [245, 196] width 11 height 11
radio input "true"
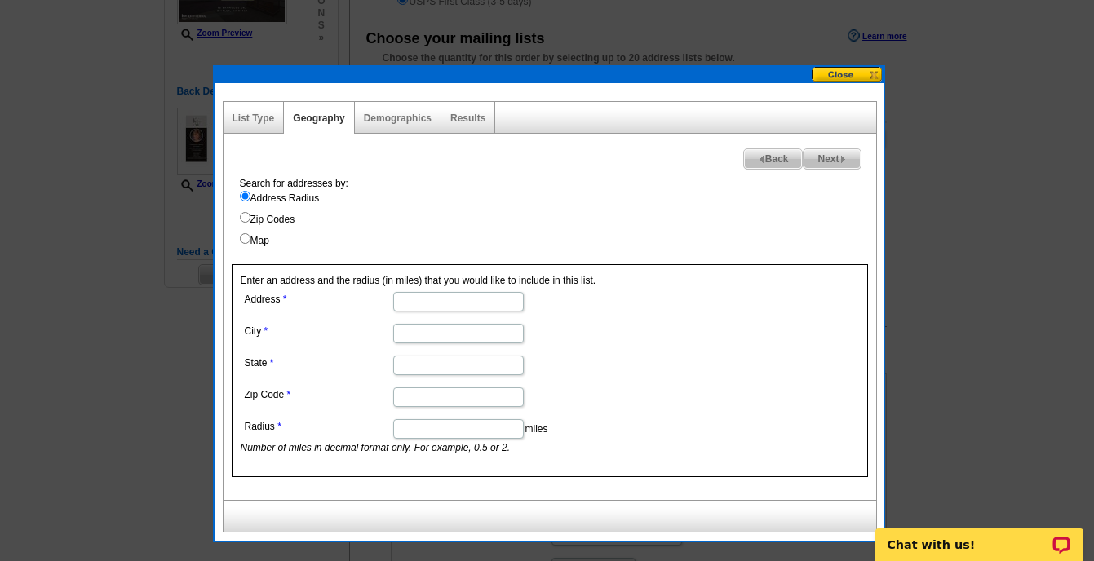
click at [416, 301] on input "Address" at bounding box center [458, 302] width 131 height 20
type input "10 Baywoods Dr"
click at [435, 341] on input "City" at bounding box center [458, 334] width 131 height 20
type input "Shirley"
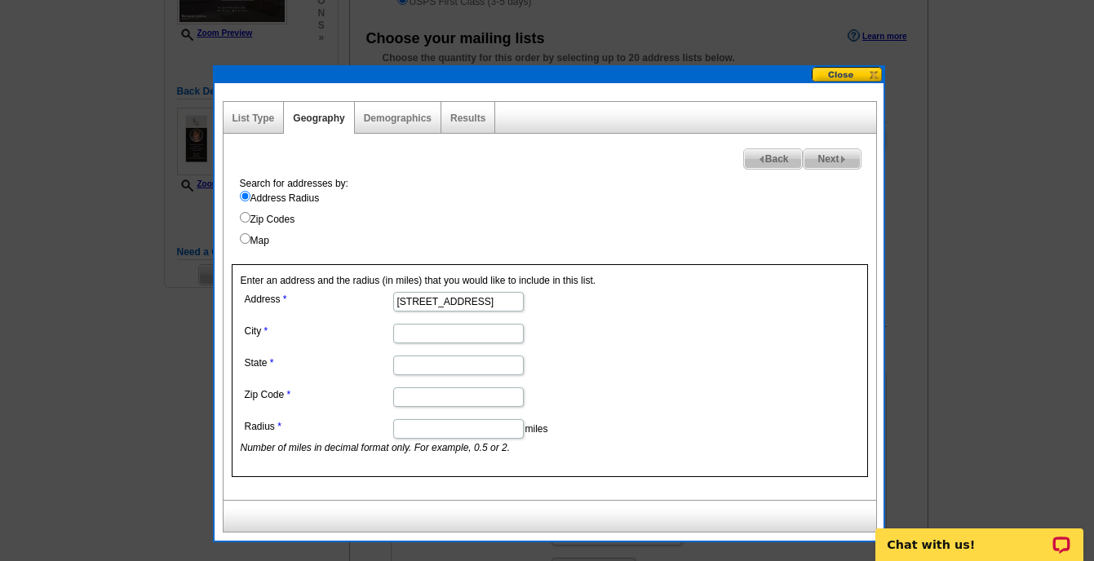
type input "MA"
type input "01464"
click at [419, 432] on input "Radius" at bounding box center [458, 429] width 131 height 20
type input "1"
click at [854, 152] on span "Next" at bounding box center [832, 159] width 56 height 20
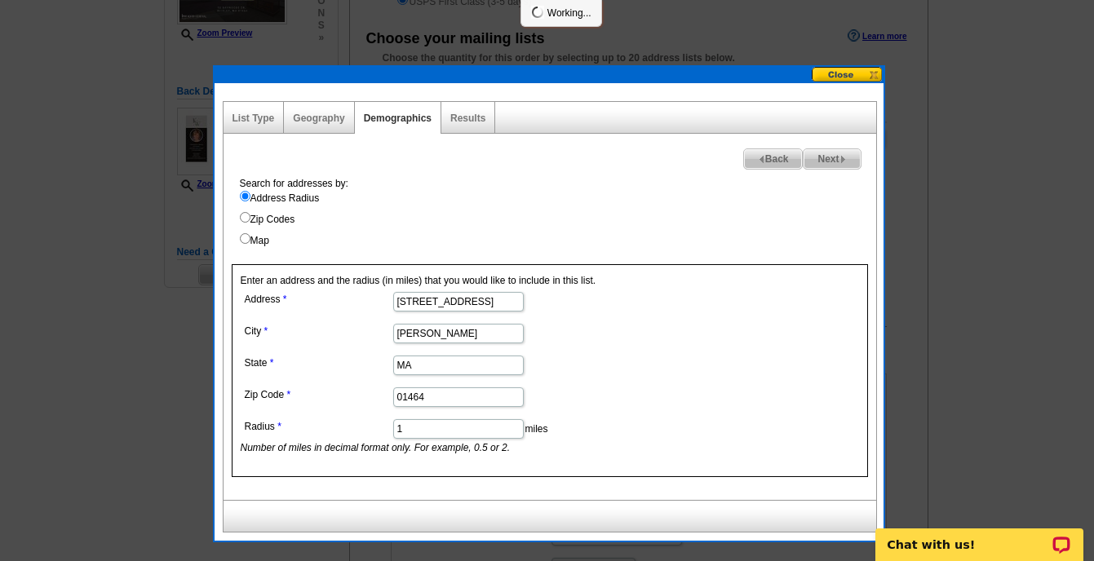
select select
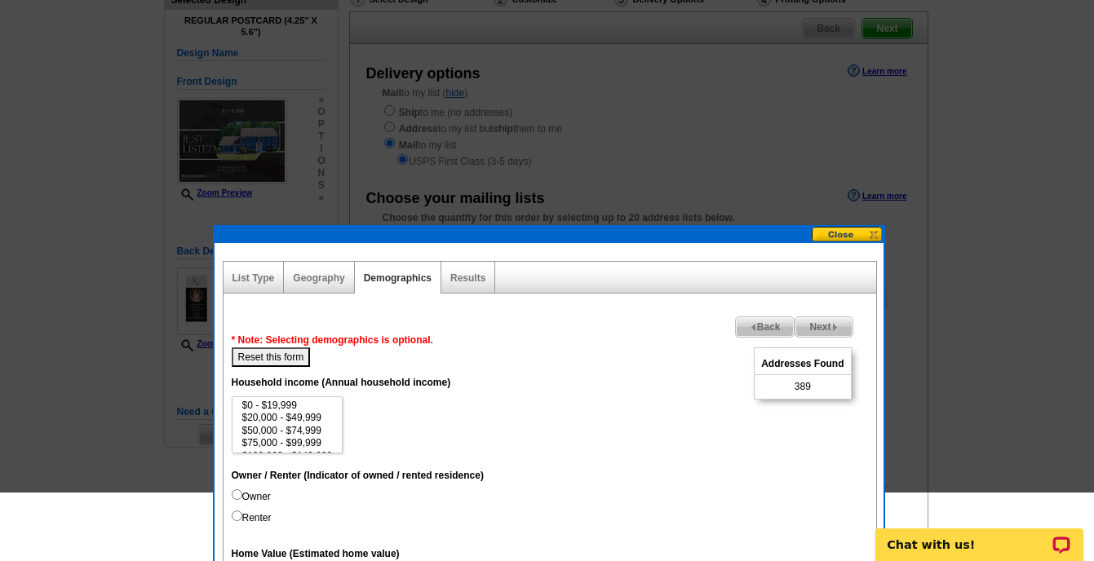
scroll to position [154, 0]
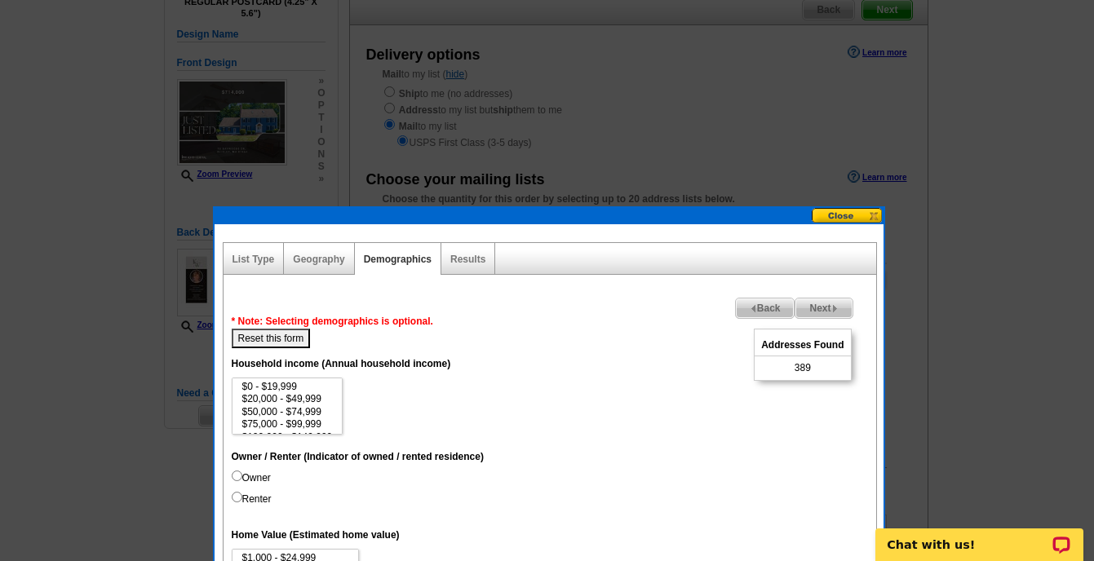
click at [832, 304] on span "Next" at bounding box center [823, 309] width 56 height 20
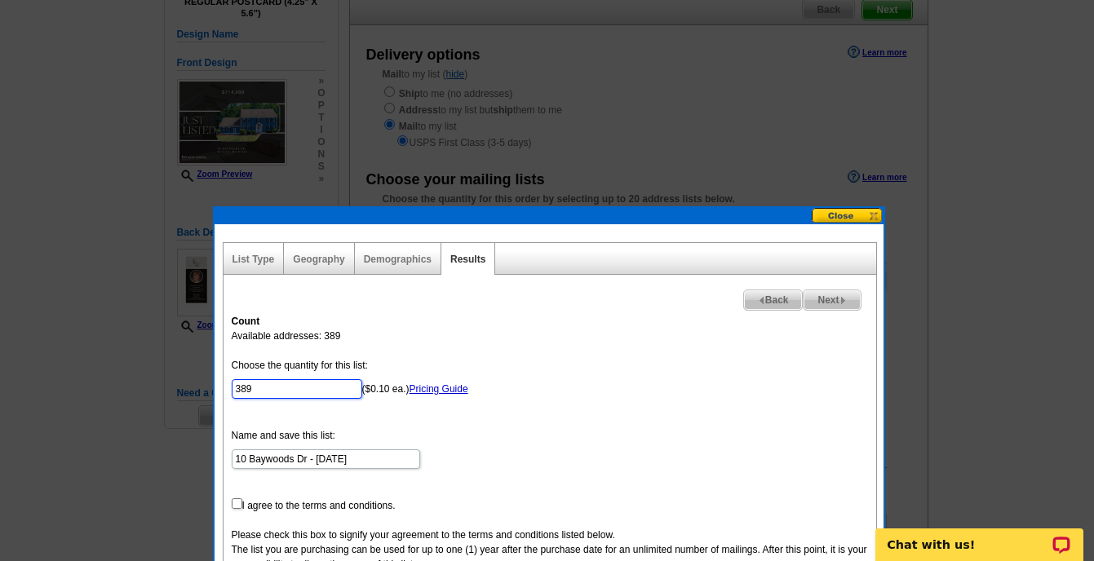
click at [290, 397] on input "389" at bounding box center [297, 389] width 131 height 20
type input "50"
click at [234, 510] on form "Choose the quantity for this list: 50 ($0.10 ea.) Pricing Guide Name and save t…" at bounding box center [550, 483] width 636 height 250
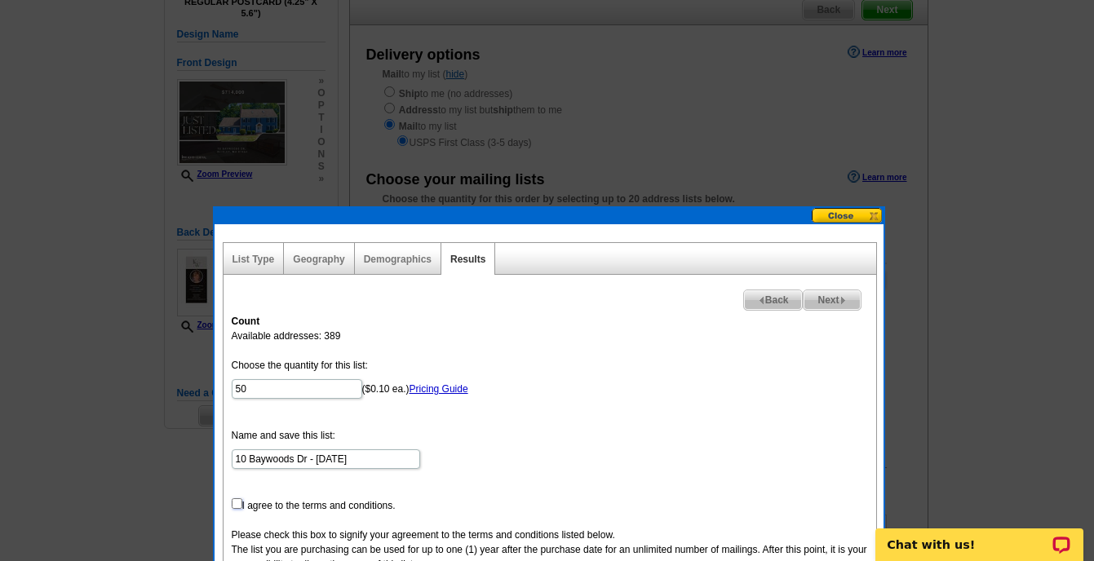
click at [236, 503] on input "checkbox" at bounding box center [237, 504] width 11 height 11
checkbox input "true"
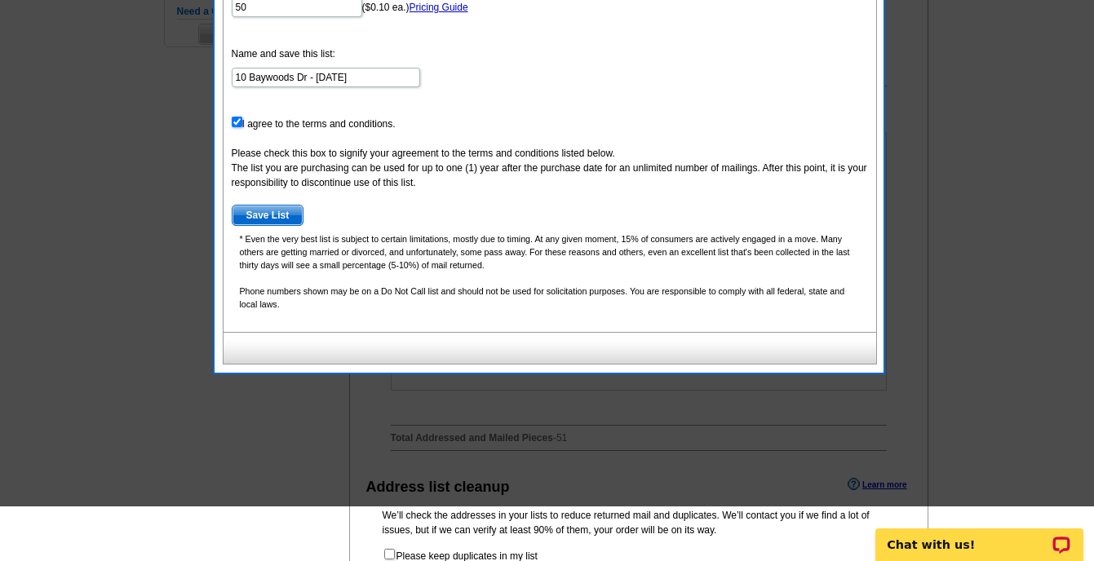
scroll to position [413, 0]
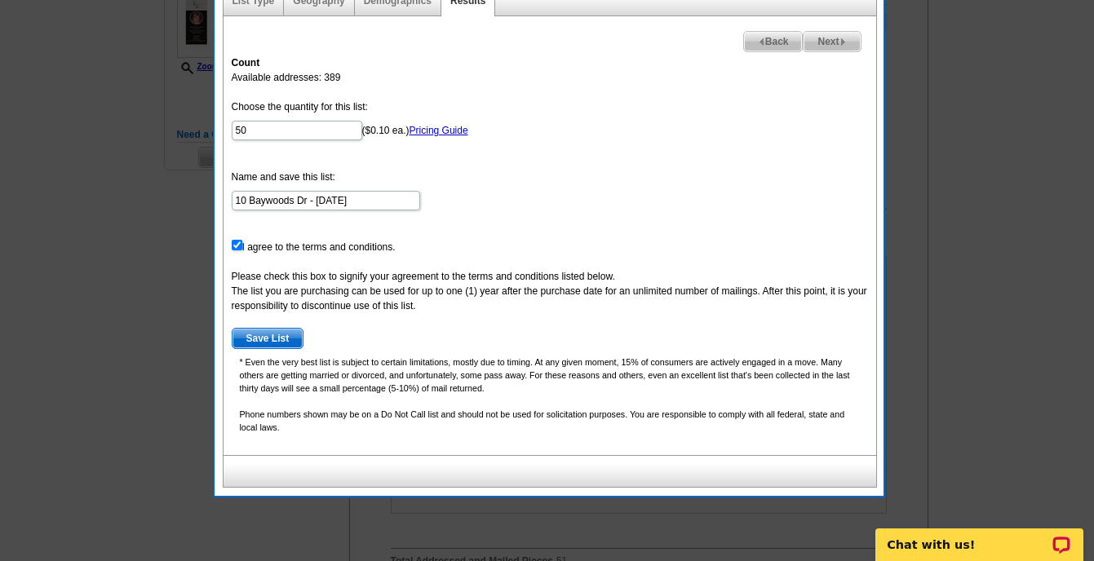
drag, startPoint x: 265, startPoint y: 332, endPoint x: 267, endPoint y: 347, distance: 14.8
click at [265, 332] on span "Save List" at bounding box center [268, 339] width 71 height 20
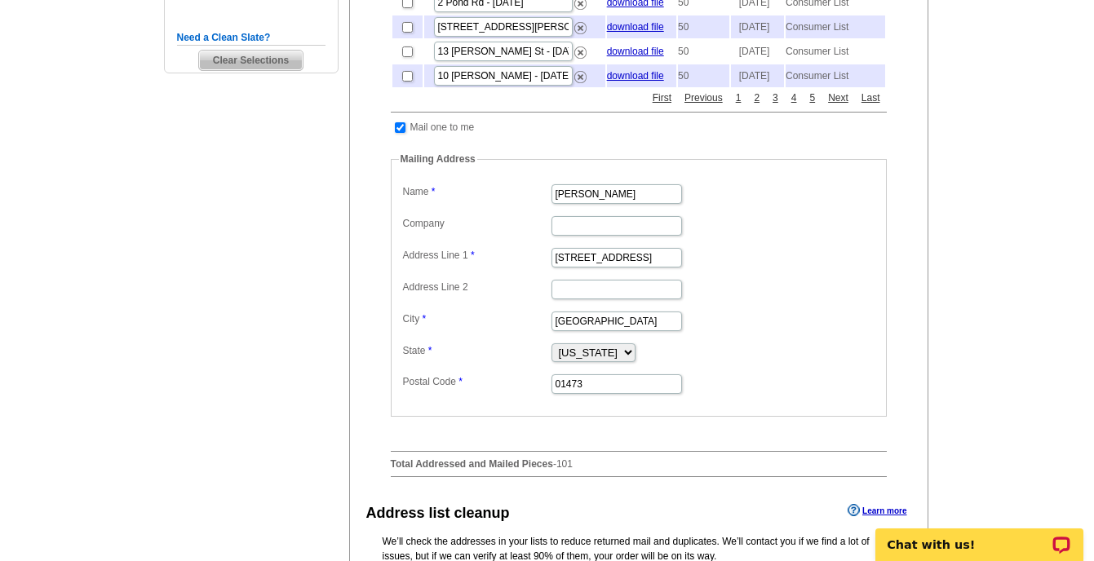
scroll to position [827, 0]
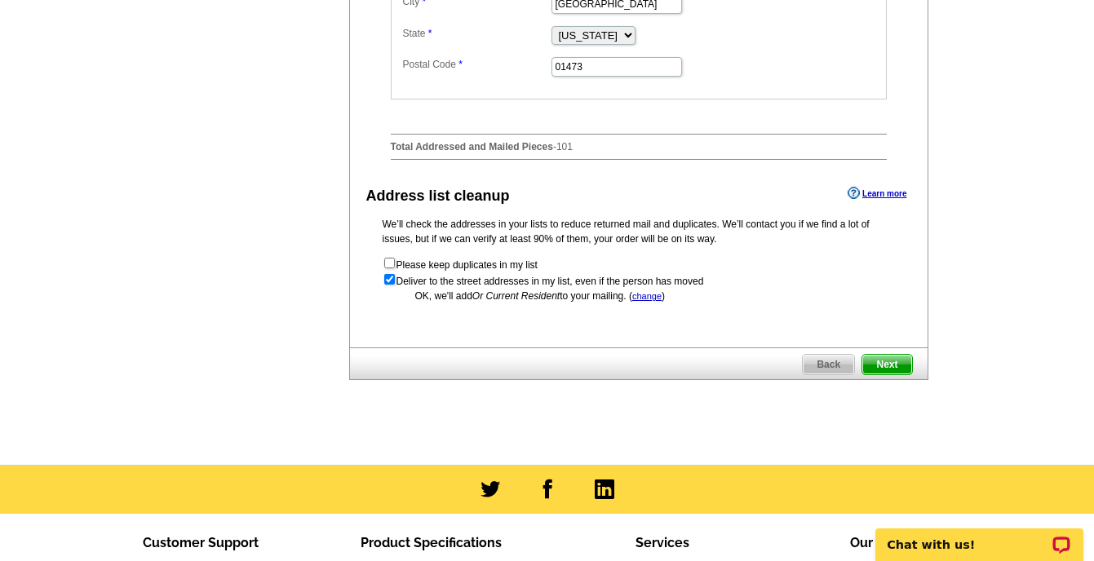
click at [903, 374] on span "Next" at bounding box center [886, 365] width 49 height 20
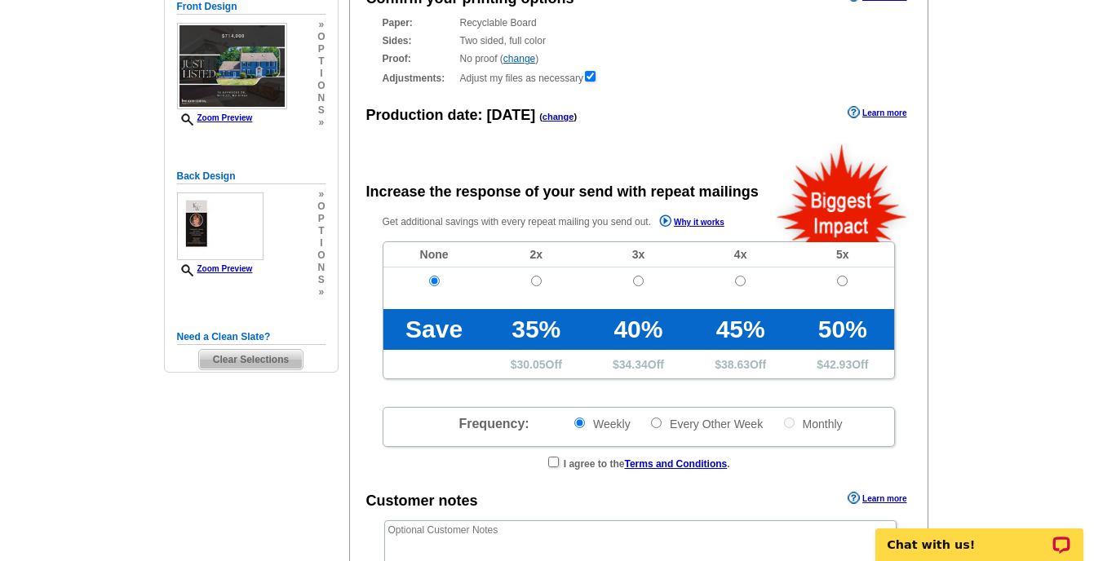
radio input "false"
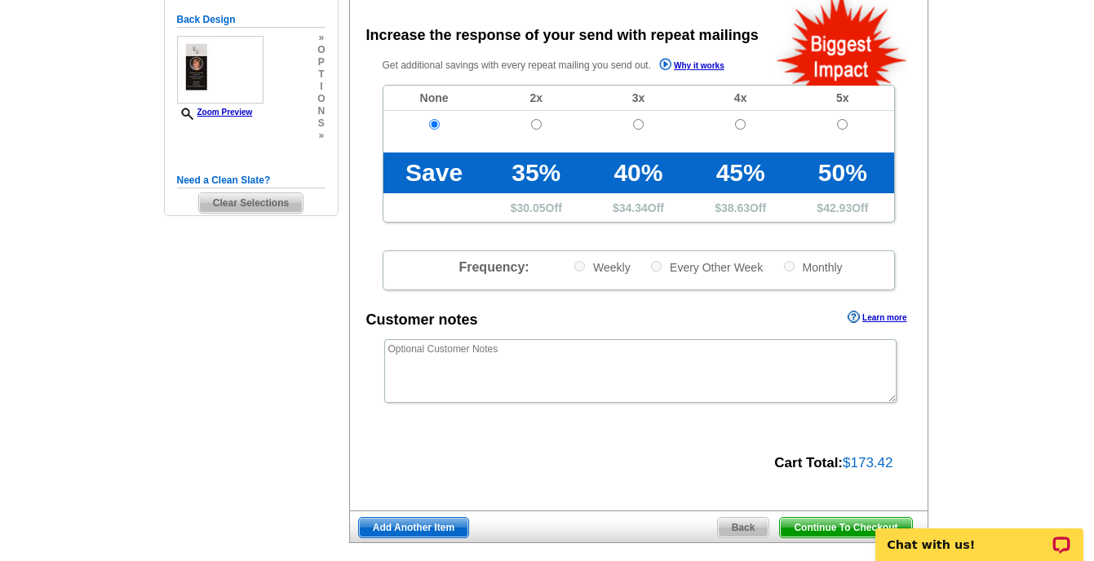
scroll to position [469, 0]
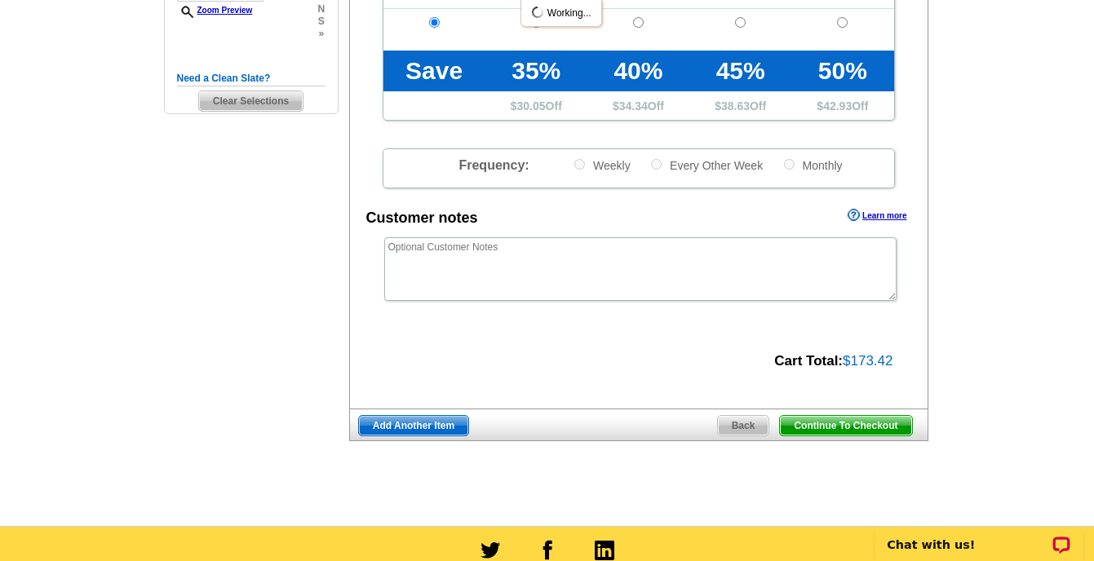
click at [849, 423] on span "Continue To Checkout" at bounding box center [845, 426] width 131 height 20
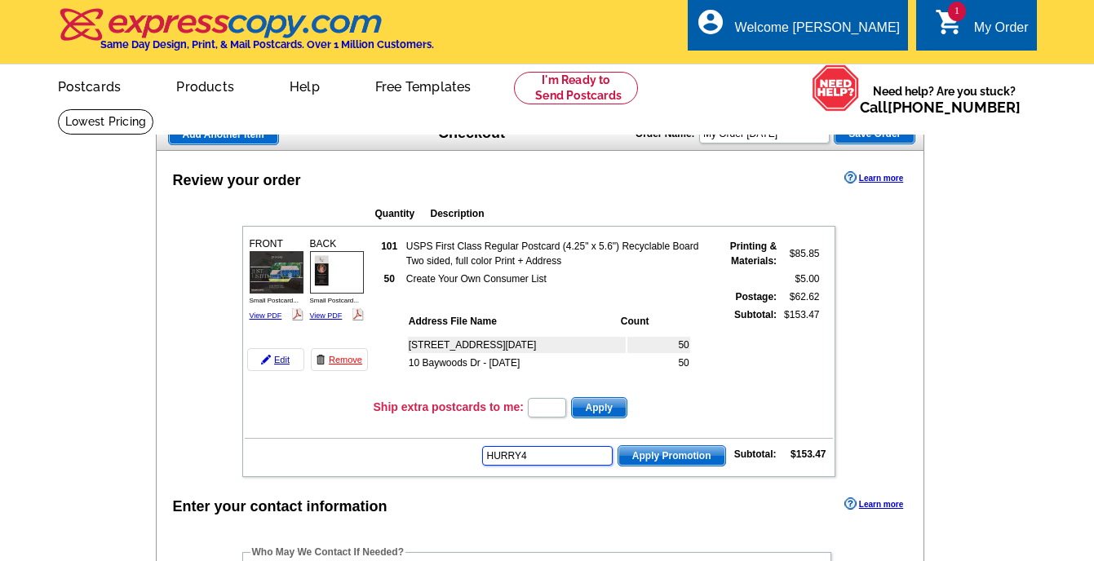
type input "HURRY40"
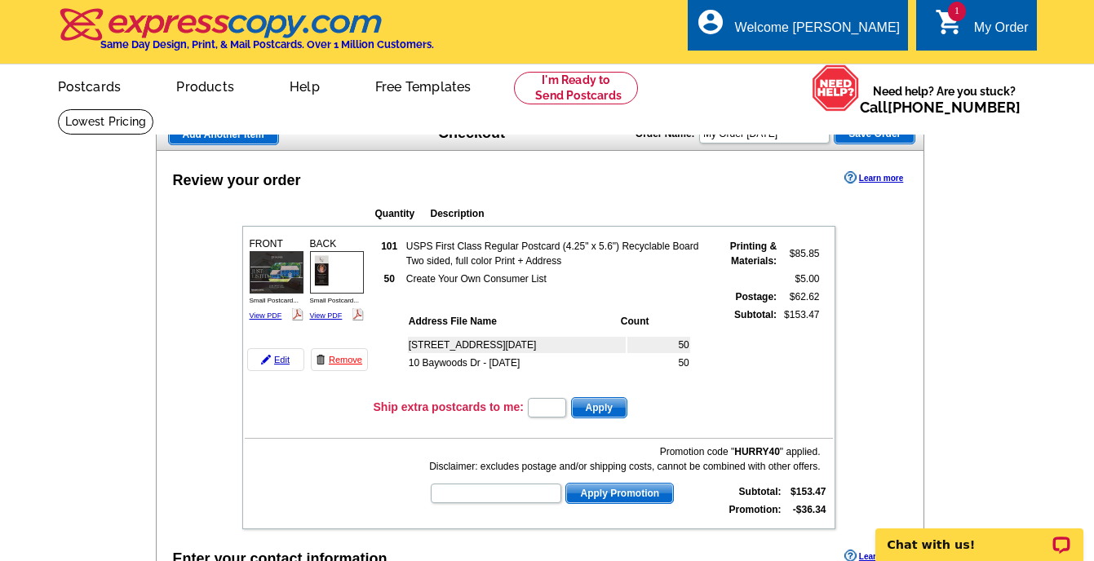
click at [221, 134] on span "Add Another Item" at bounding box center [223, 135] width 109 height 20
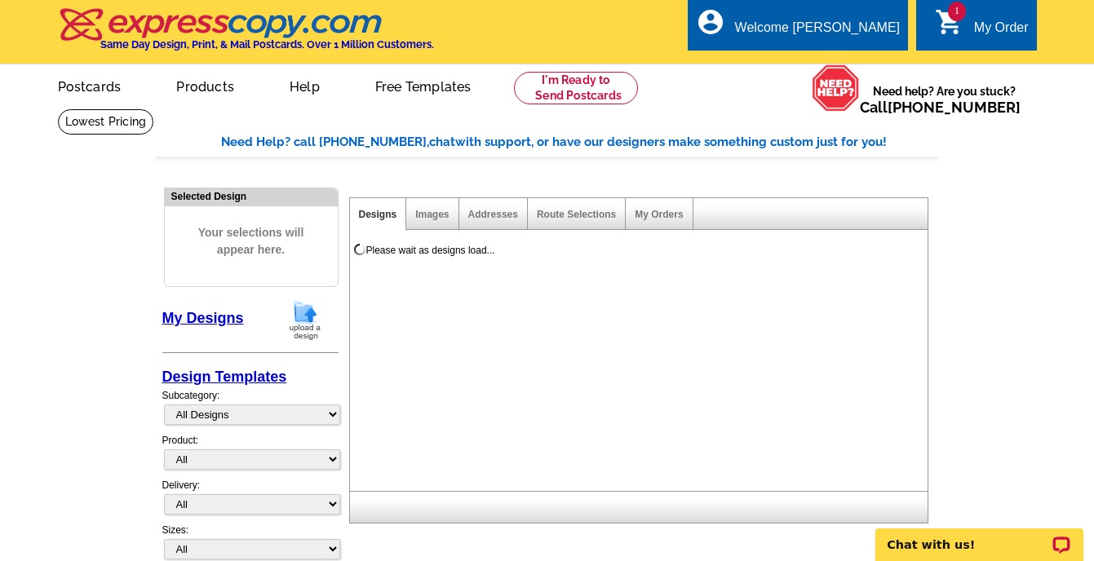
click at [304, 318] on img at bounding box center [305, 320] width 42 height 42
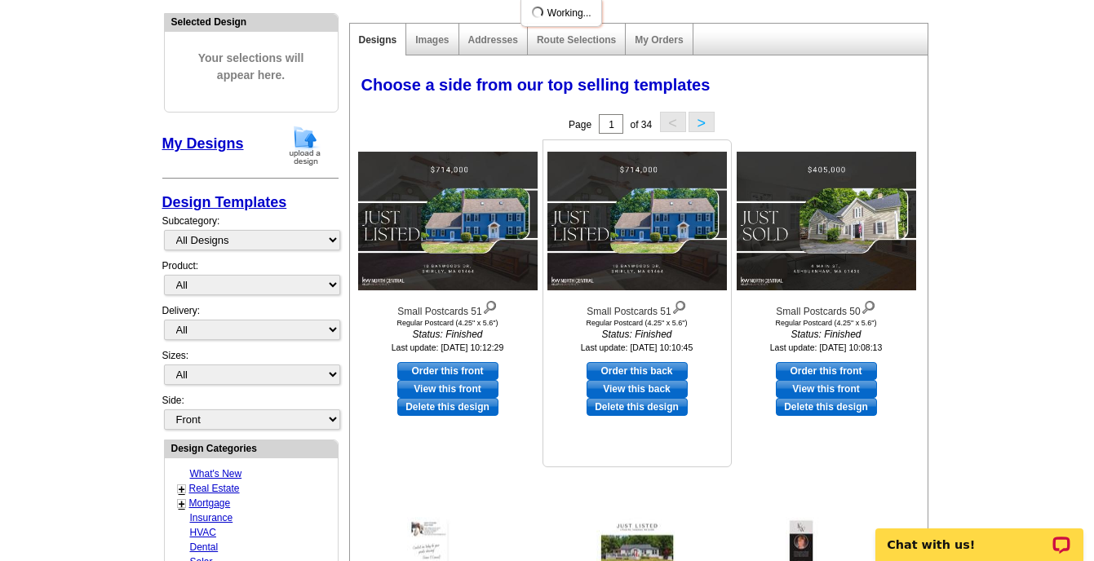
scroll to position [190, 0]
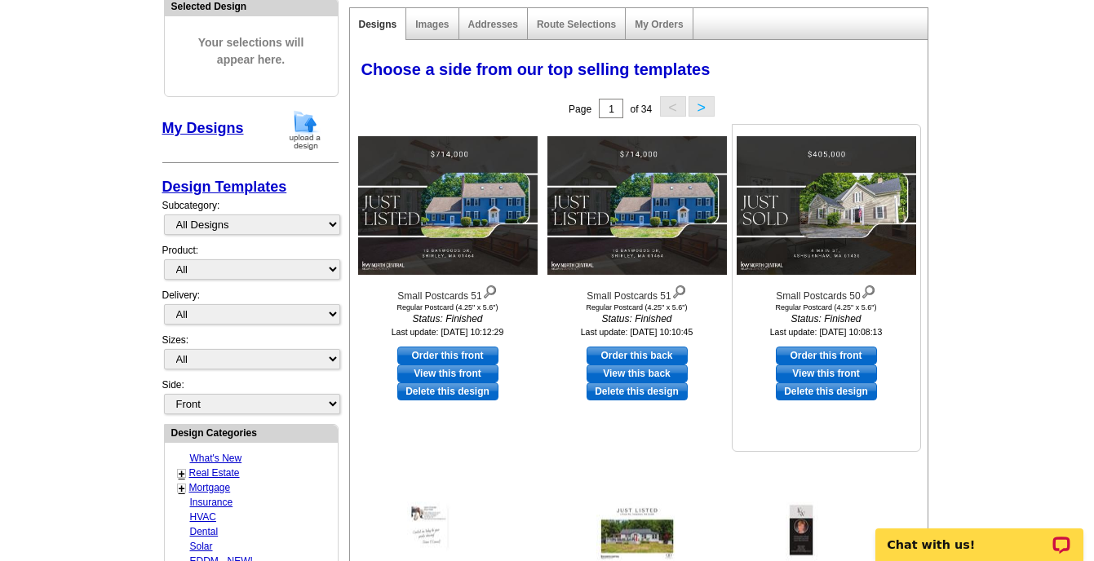
click at [812, 355] on link "Order this front" at bounding box center [826, 356] width 101 height 18
select select "1"
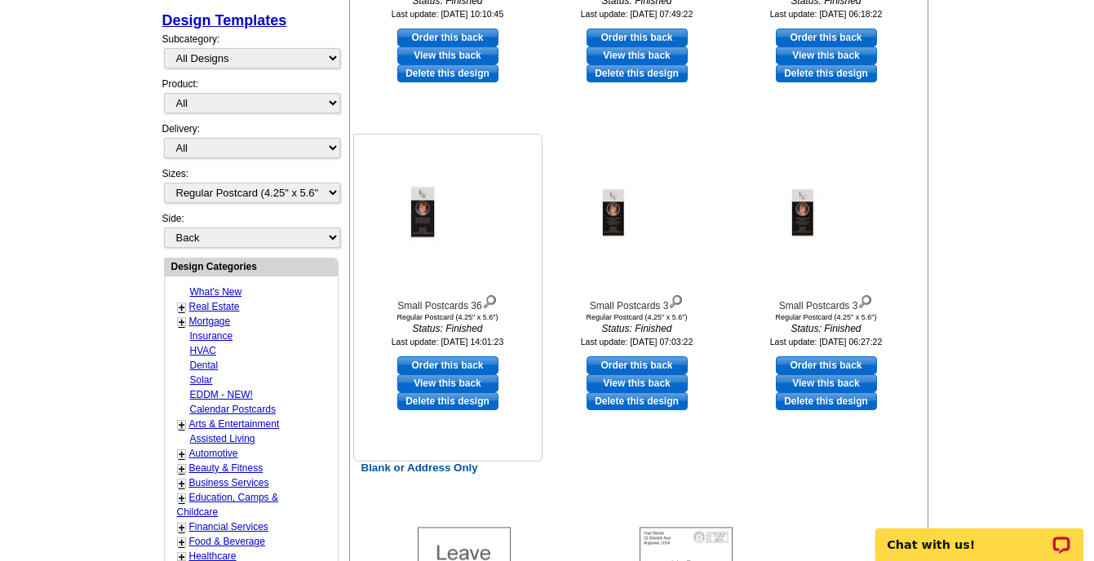
scroll to position [224, 0]
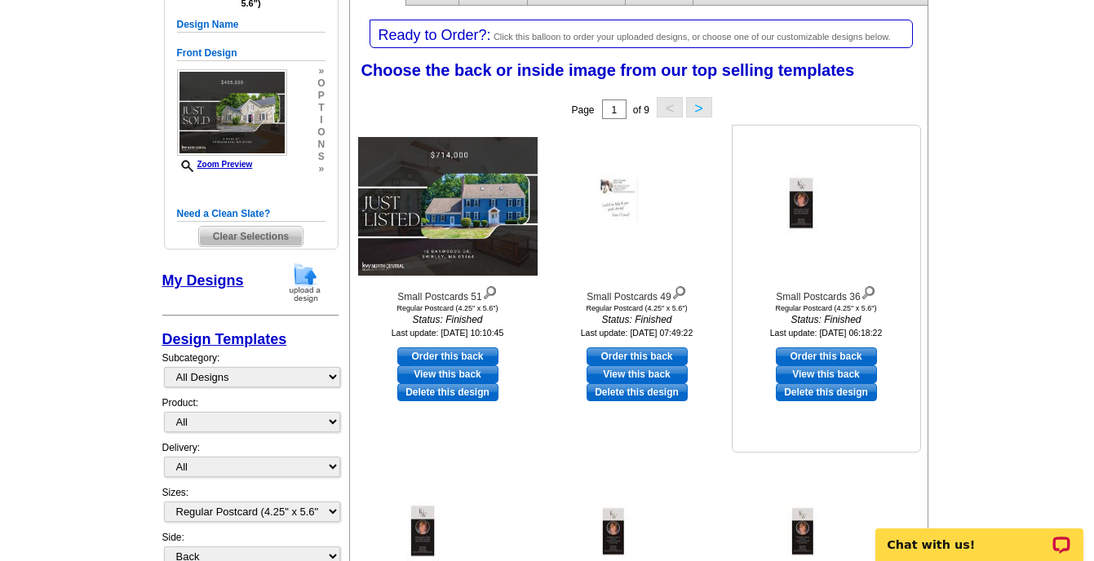
click at [835, 369] on link "View this back" at bounding box center [826, 375] width 101 height 18
click at [817, 349] on link "Order this back" at bounding box center [826, 357] width 101 height 18
select select "front"
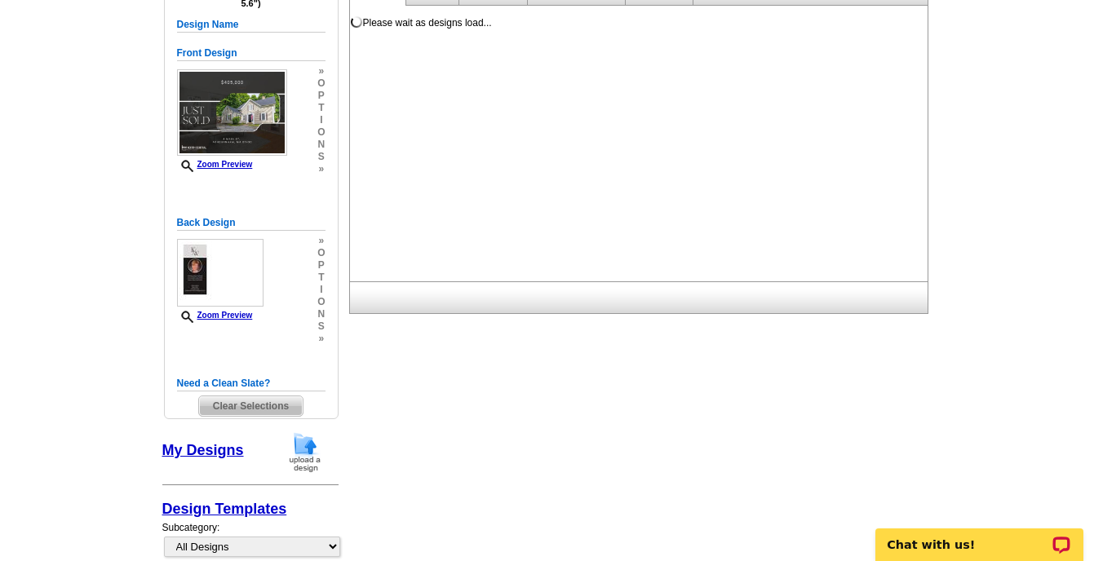
scroll to position [0, 0]
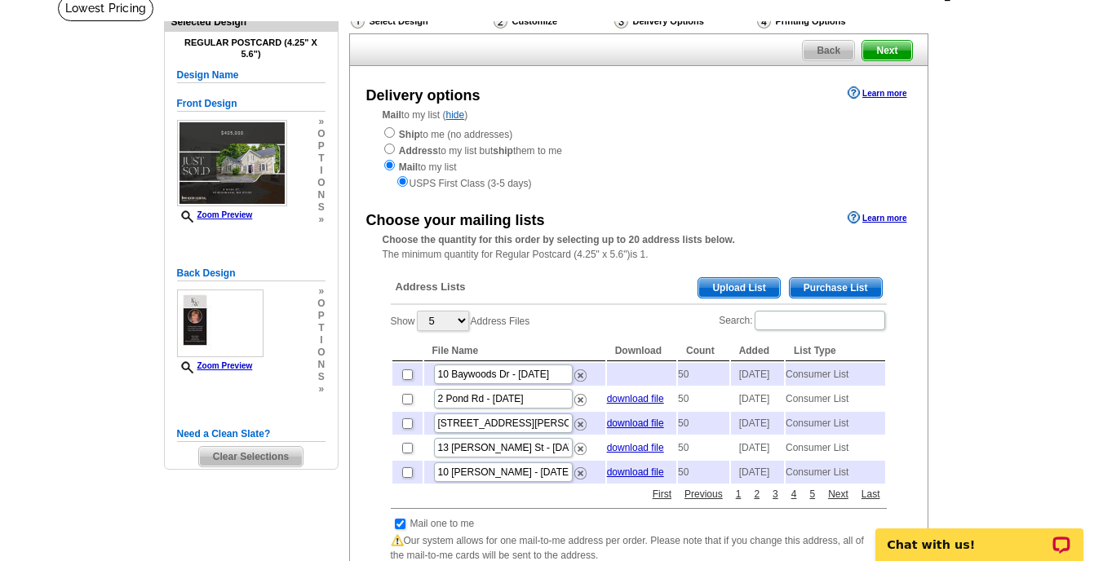
scroll to position [177, 0]
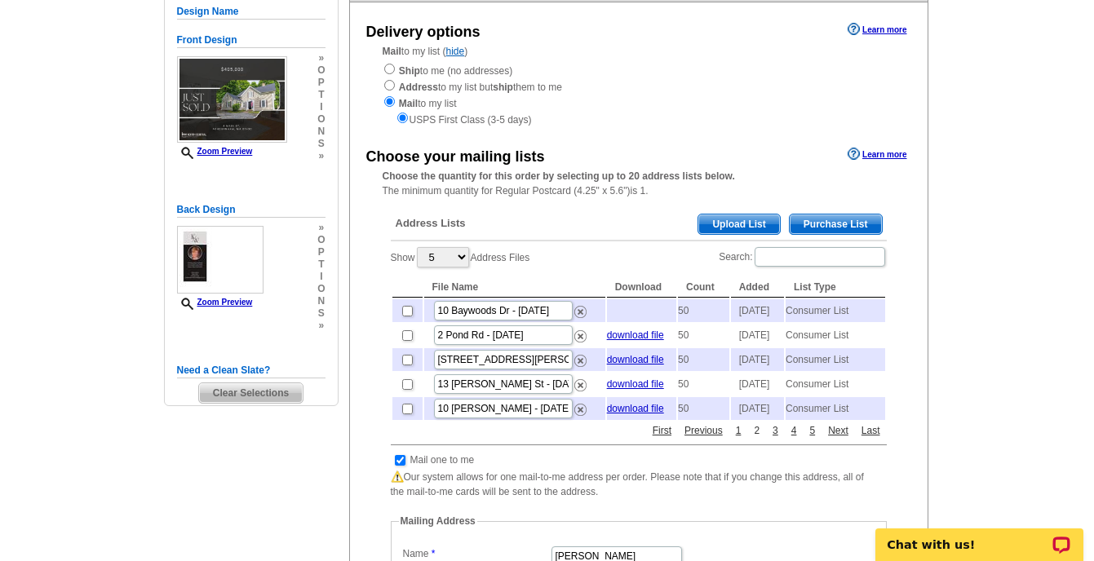
click at [760, 438] on link "2" at bounding box center [757, 430] width 14 height 15
click at [405, 414] on input "checkbox" at bounding box center [407, 409] width 11 height 11
checkbox input "true"
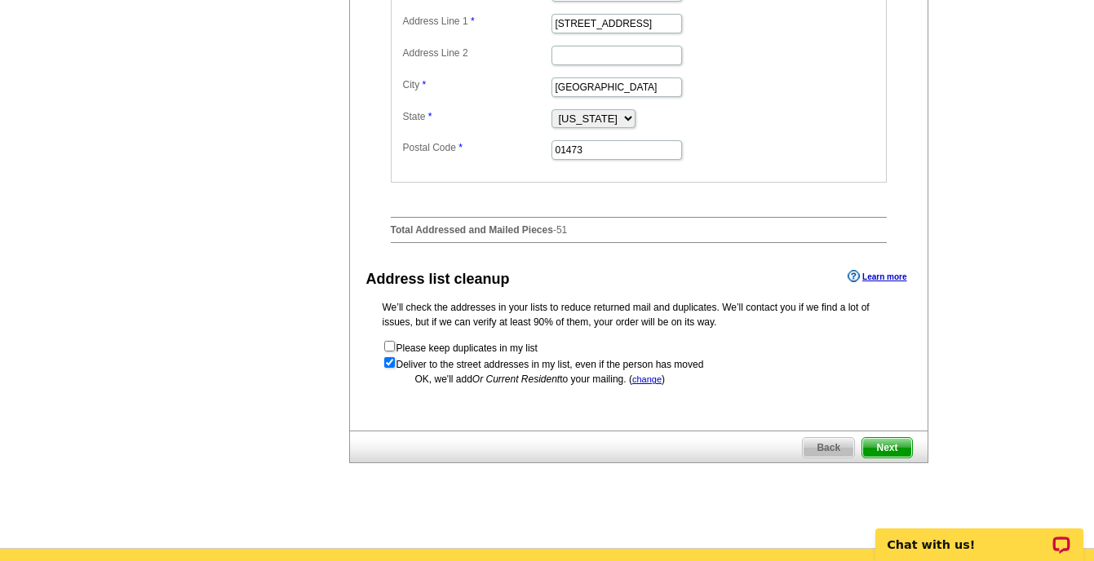
scroll to position [811, 0]
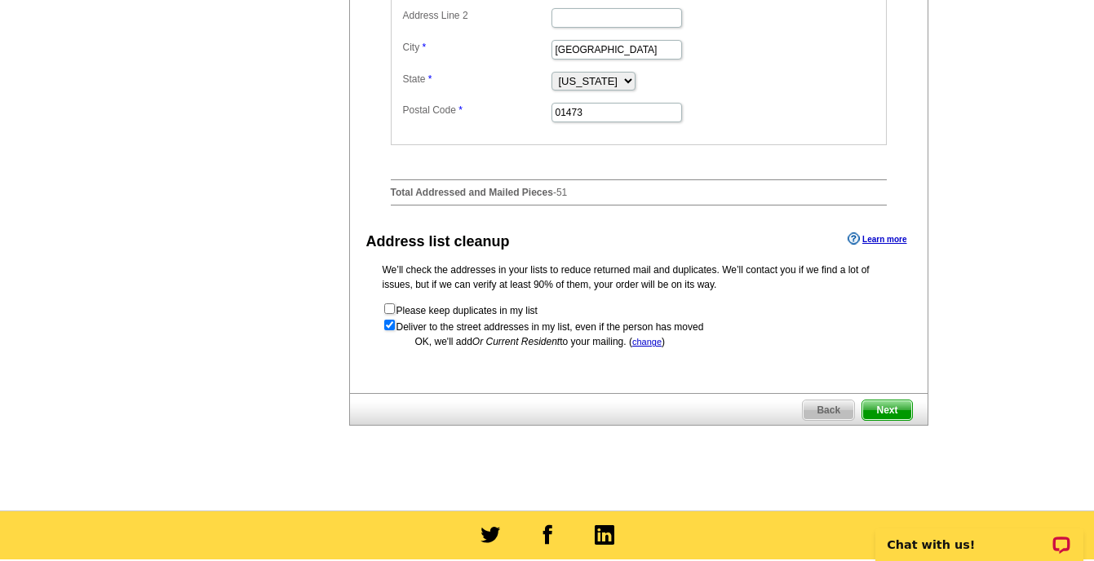
click at [879, 420] on span "Next" at bounding box center [886, 411] width 49 height 20
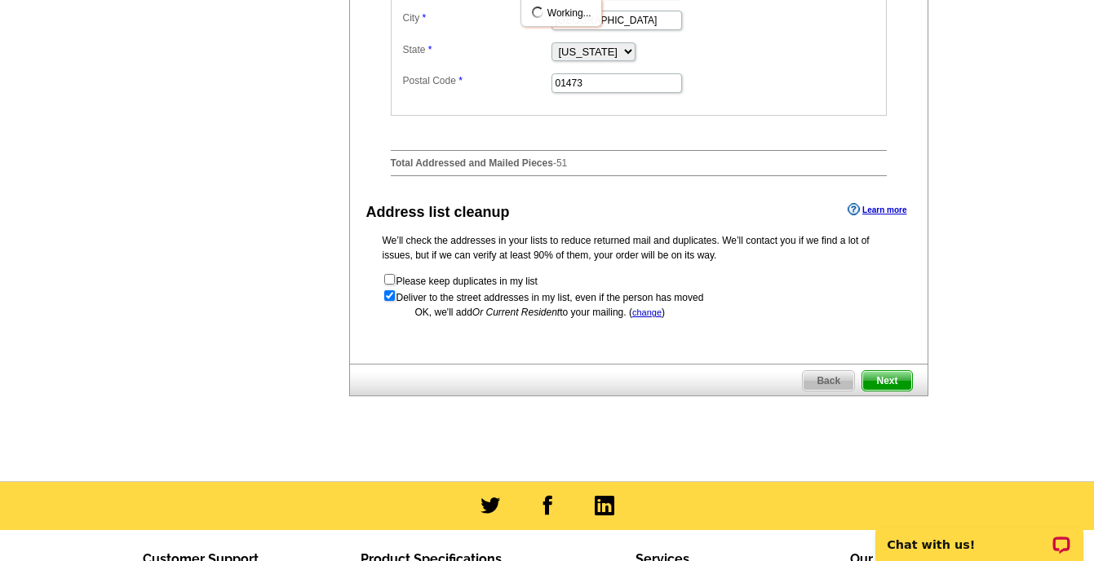
scroll to position [0, 0]
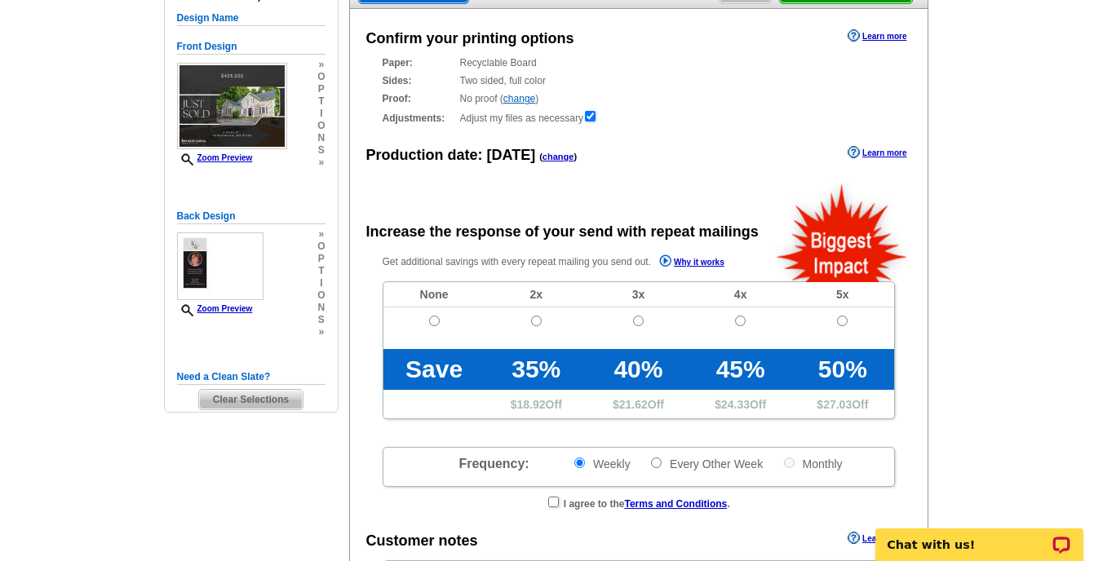
radio input "false"
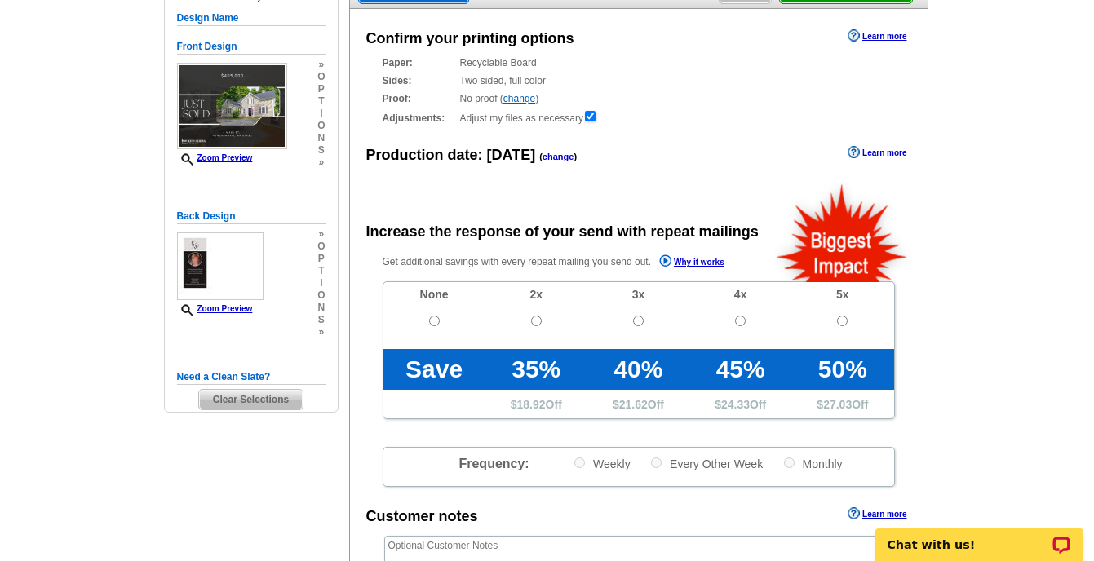
scroll to position [197, 0]
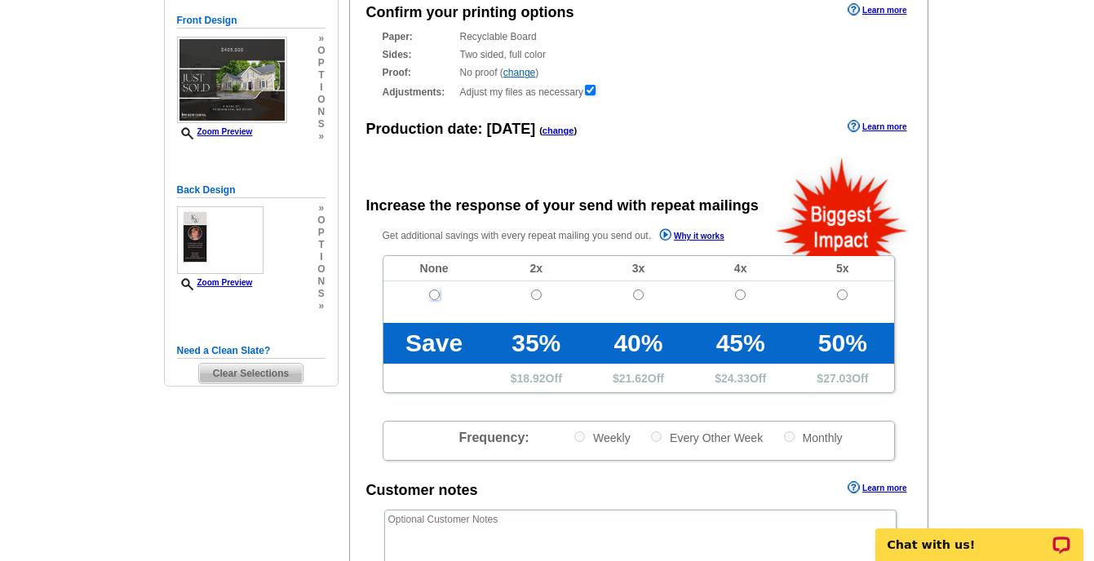
click at [434, 295] on input "radio" at bounding box center [434, 295] width 11 height 11
radio input "true"
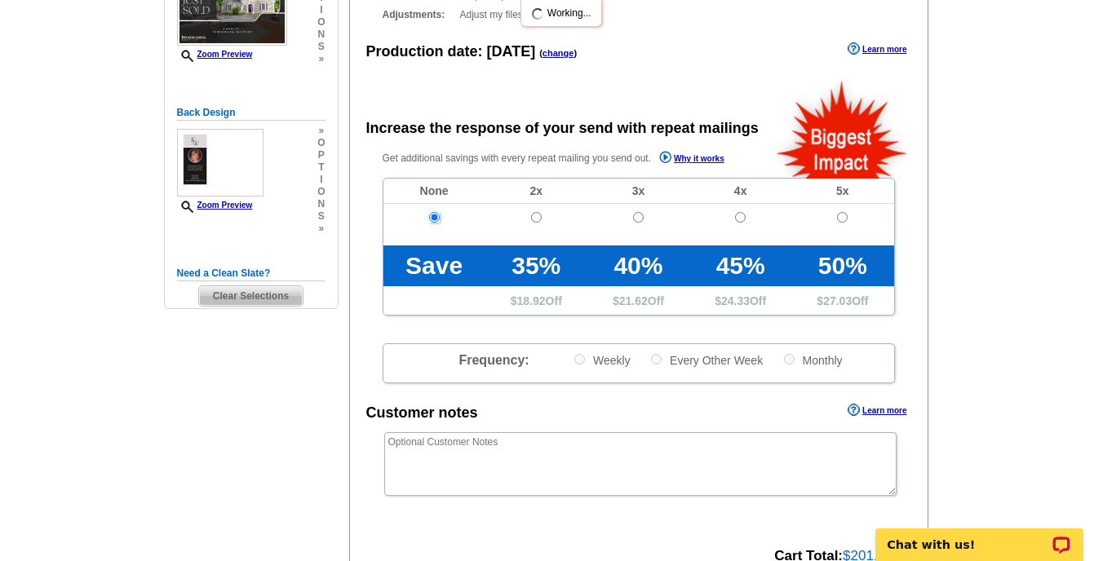
scroll to position [604, 0]
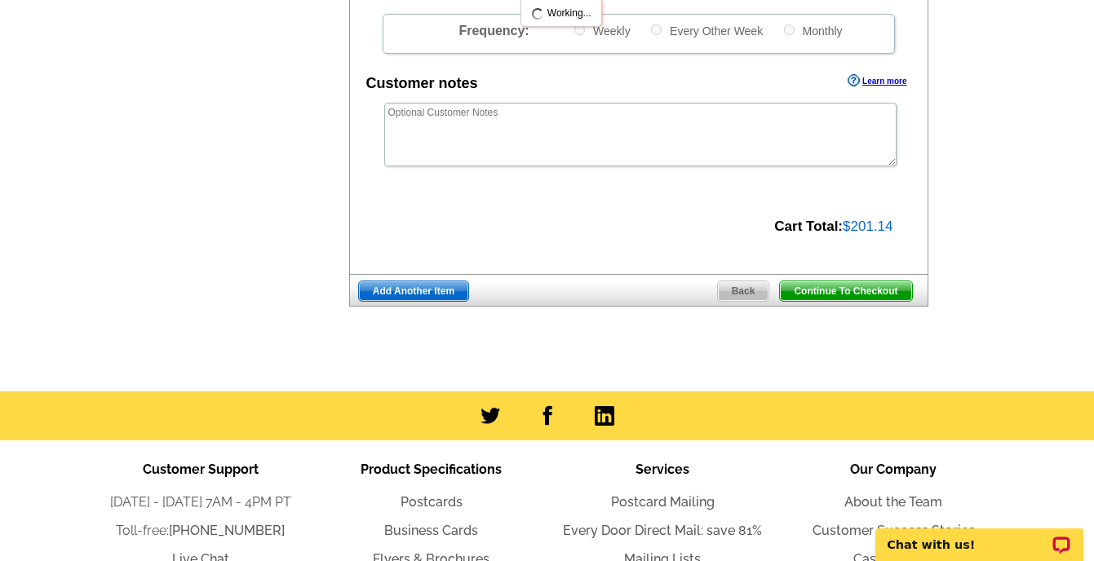
click at [885, 297] on span "Continue To Checkout" at bounding box center [845, 291] width 131 height 20
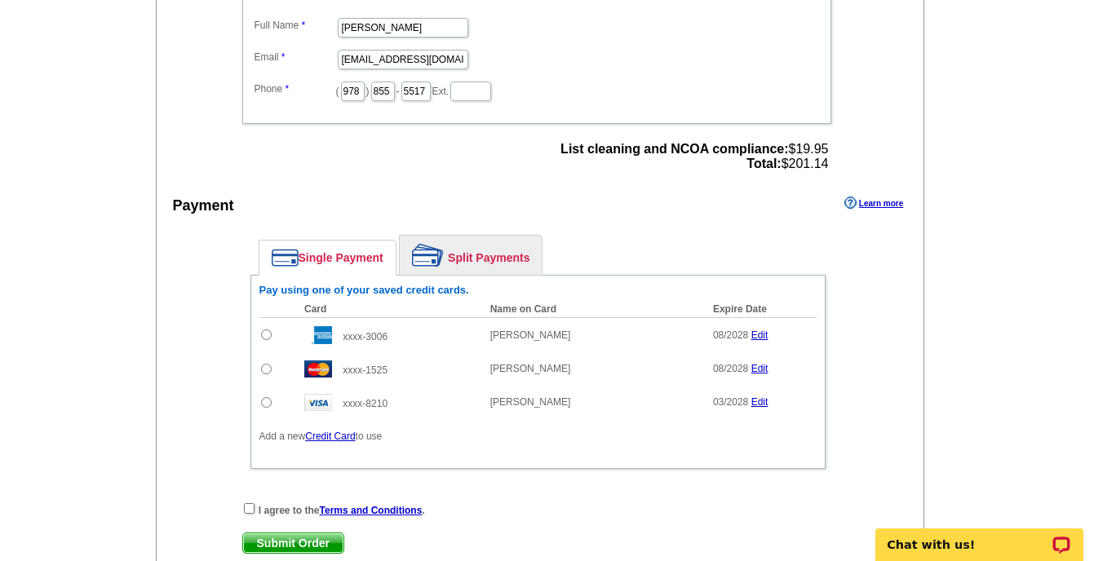
scroll to position [940, 0]
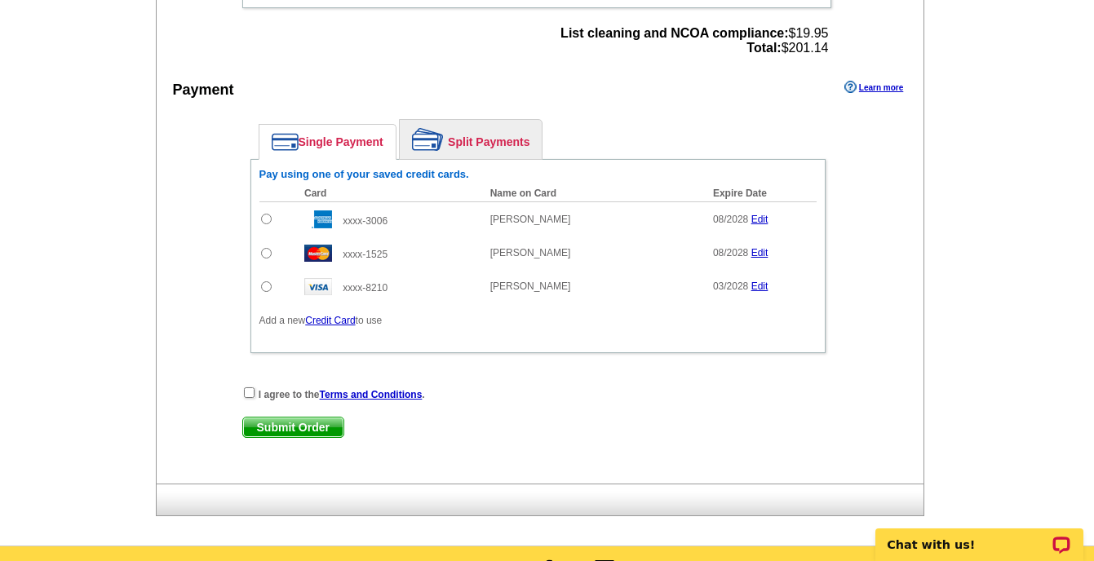
click at [267, 223] on input "radio" at bounding box center [266, 219] width 11 height 11
radio input "true"
click at [248, 389] on input "checkbox" at bounding box center [249, 393] width 11 height 11
checkbox input "true"
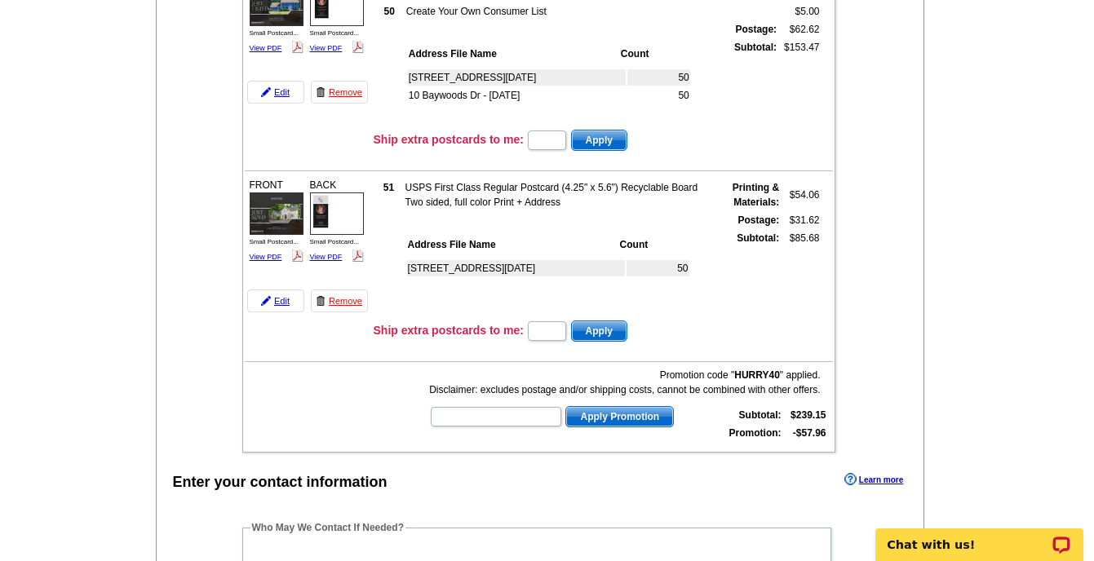
scroll to position [228, 0]
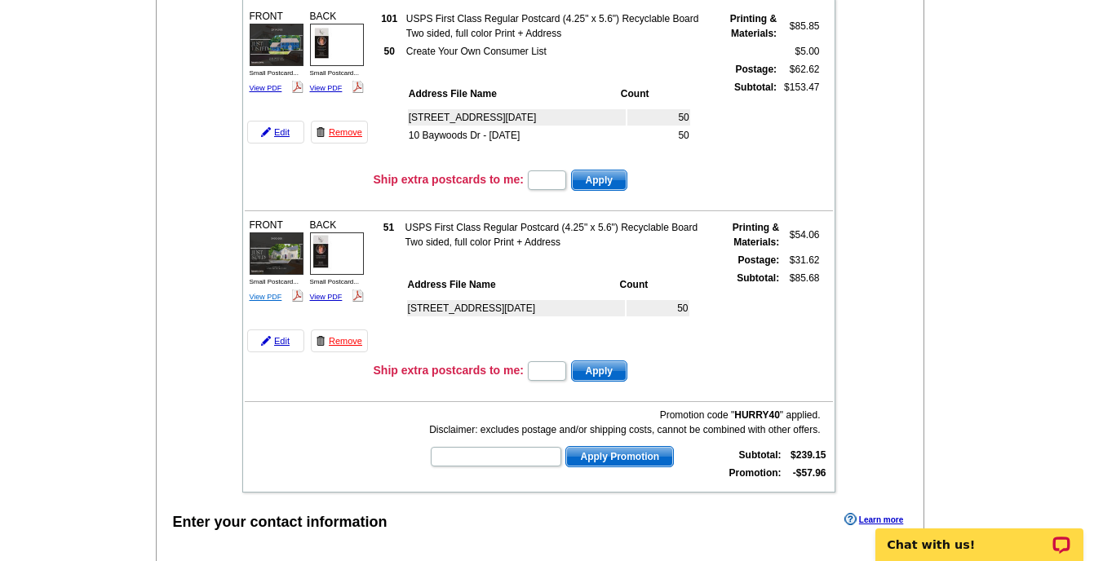
click at [269, 293] on link "View PDF" at bounding box center [266, 297] width 33 height 8
click at [326, 299] on link "View PDF" at bounding box center [326, 297] width 33 height 8
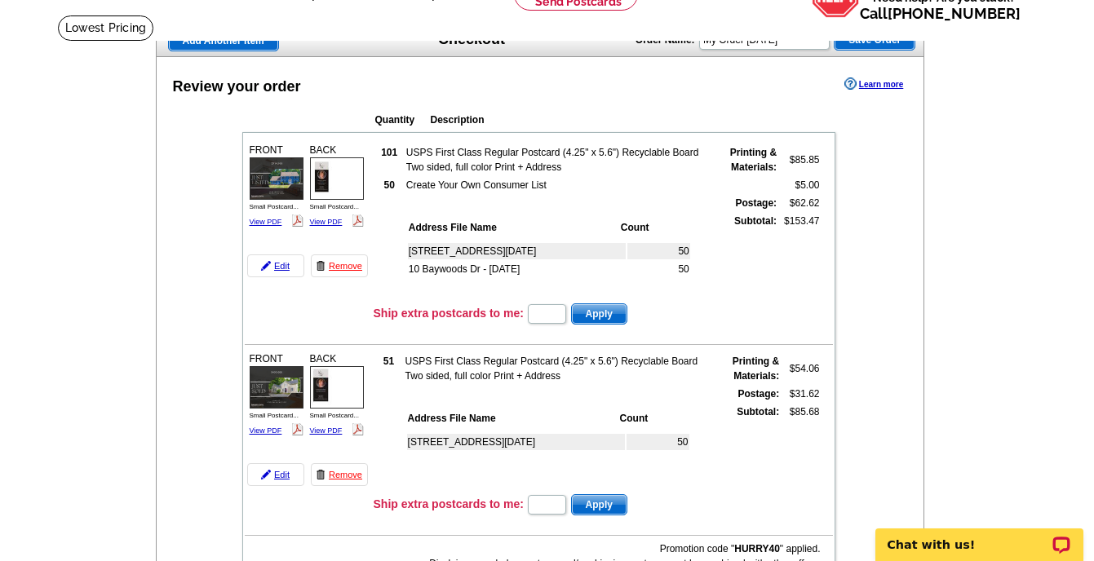
scroll to position [91, 0]
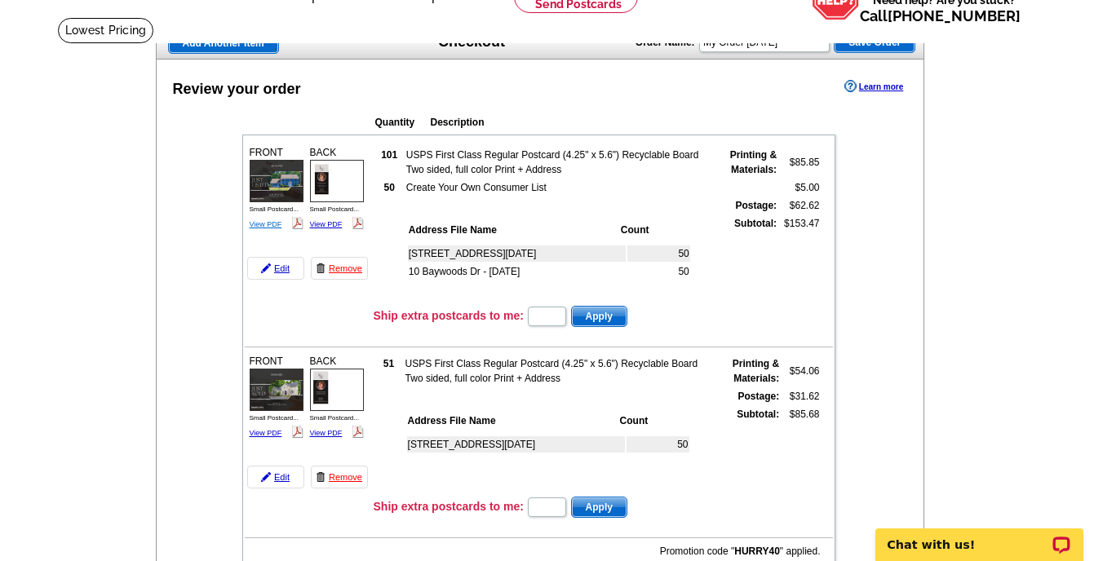
click at [270, 226] on link "View PDF" at bounding box center [266, 224] width 33 height 8
click at [327, 223] on link "View PDF" at bounding box center [326, 224] width 33 height 8
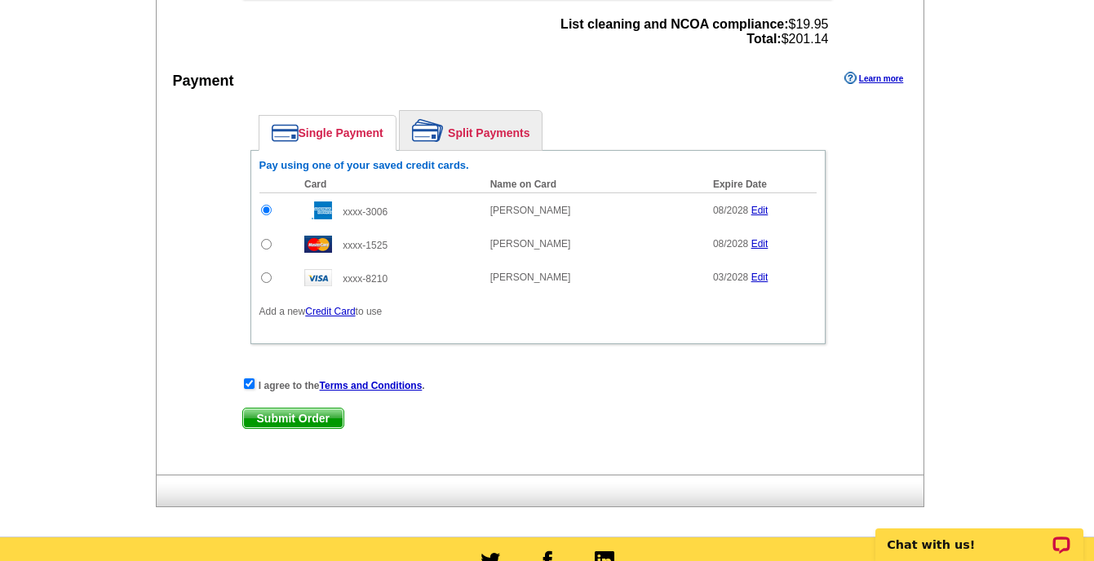
scroll to position [967, 0]
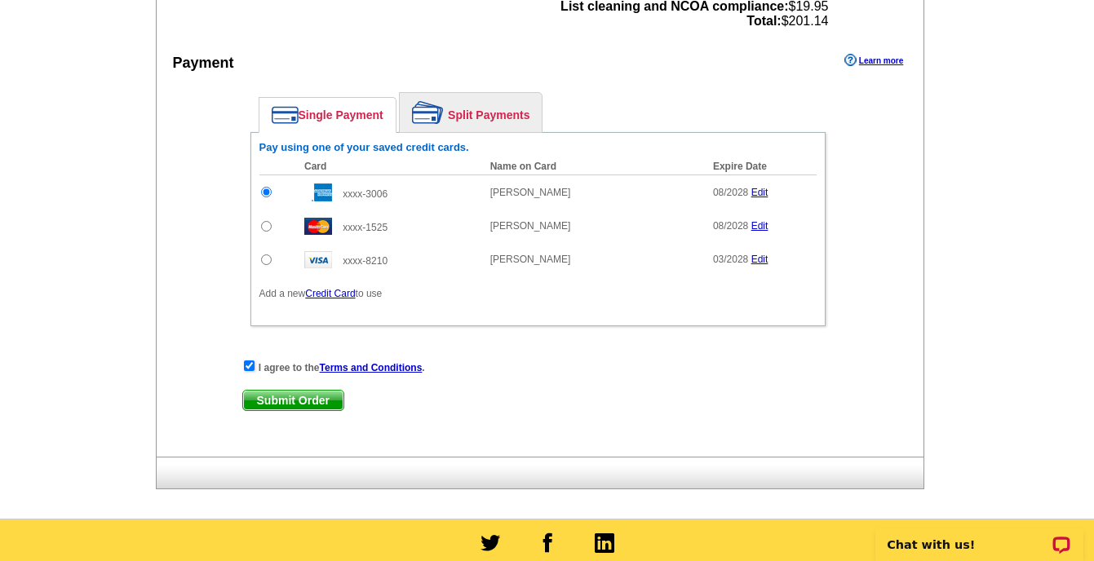
click at [890, 305] on div "Enter your contact information Learn more Who May We Contact If Needed? Full Na…" at bounding box center [541, 113] width 768 height 687
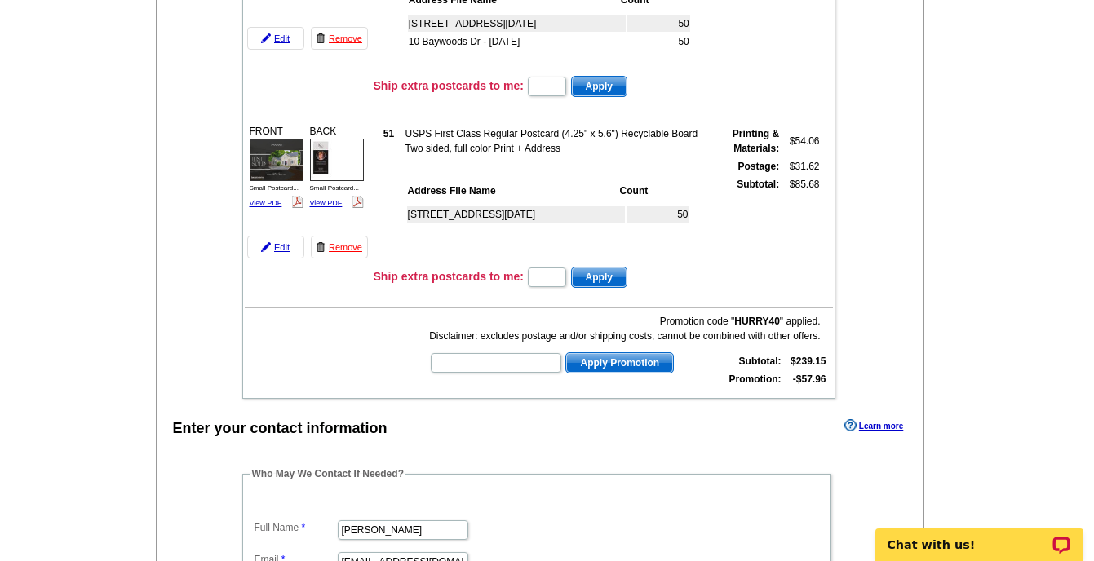
scroll to position [152, 0]
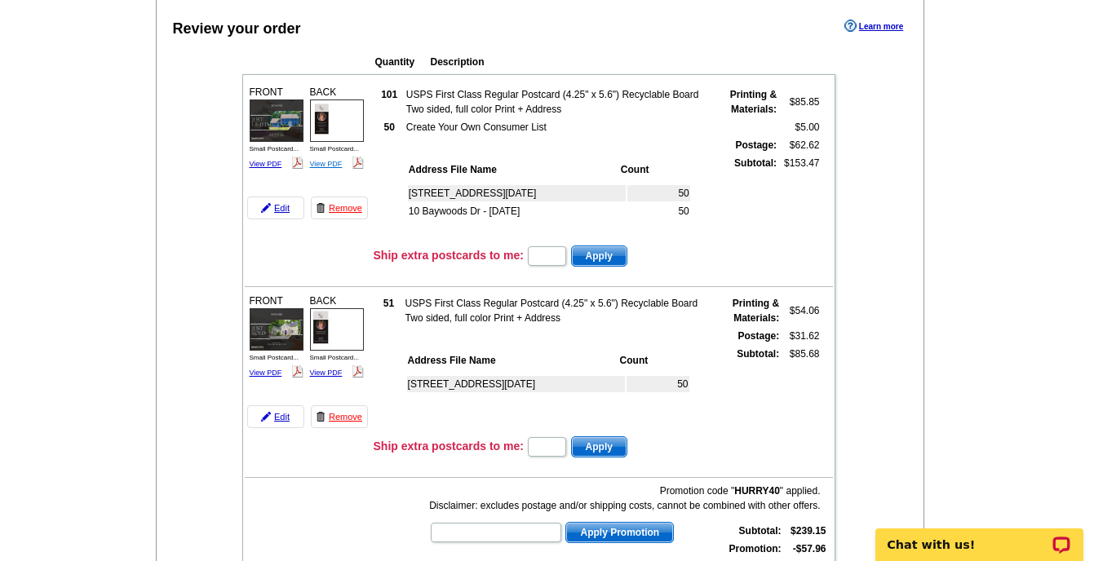
click at [328, 162] on link "View PDF" at bounding box center [326, 164] width 33 height 8
click at [267, 166] on link "View PDF" at bounding box center [266, 164] width 33 height 8
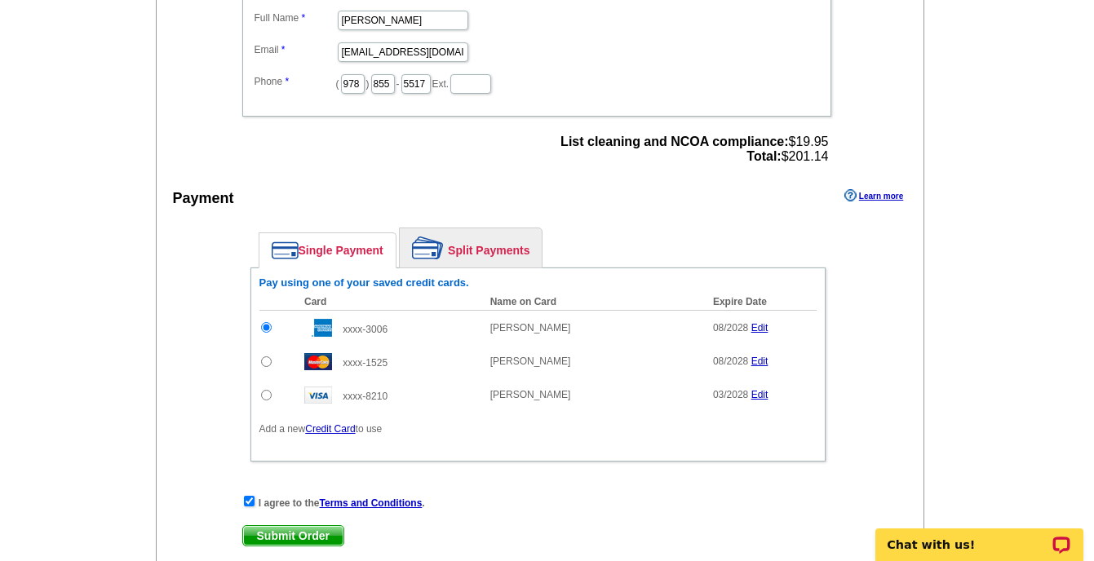
scroll to position [1022, 0]
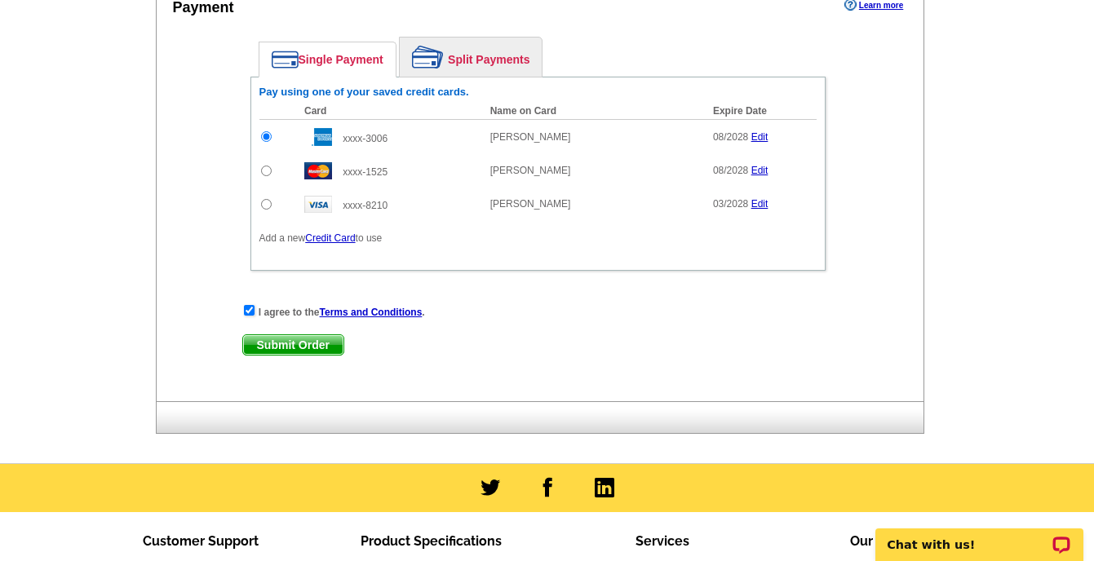
click at [309, 344] on span "Submit Order" at bounding box center [293, 345] width 100 height 20
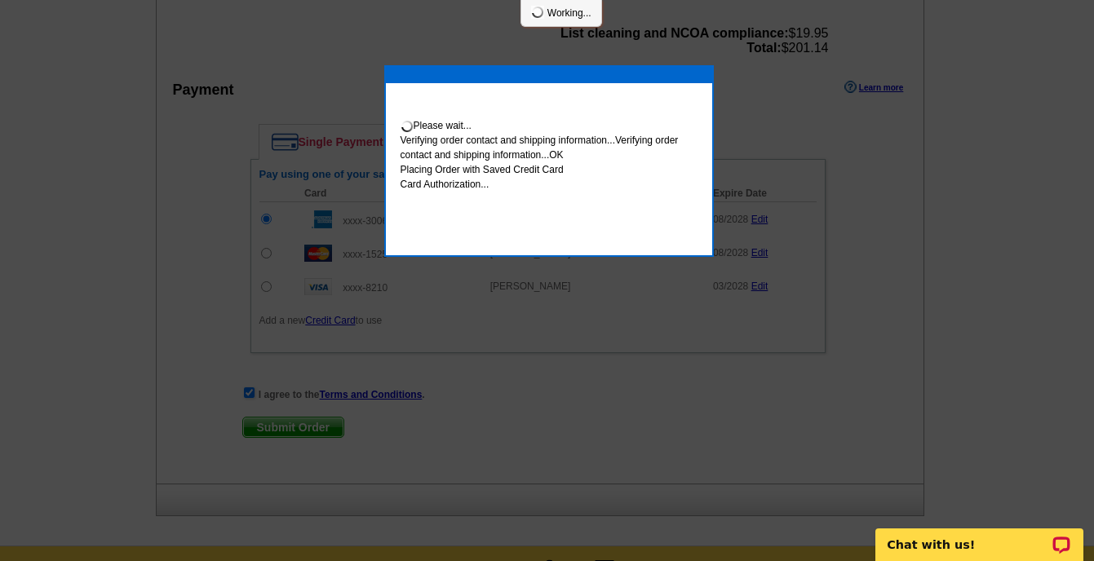
scroll to position [1105, 0]
